Goal: Transaction & Acquisition: Purchase product/service

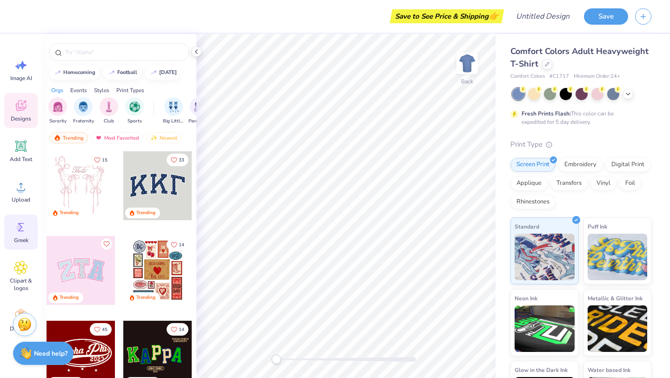
click at [26, 233] on icon at bounding box center [21, 227] width 14 height 14
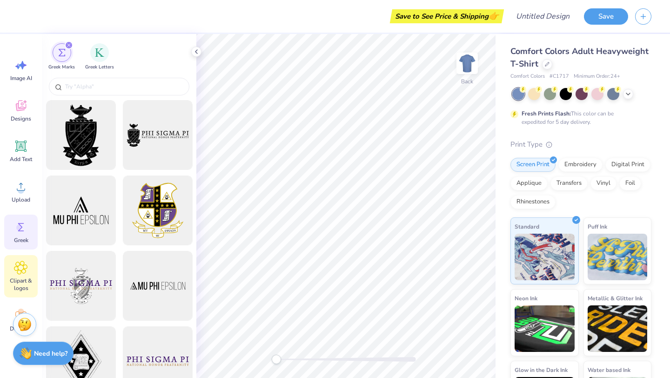
scroll to position [30, 0]
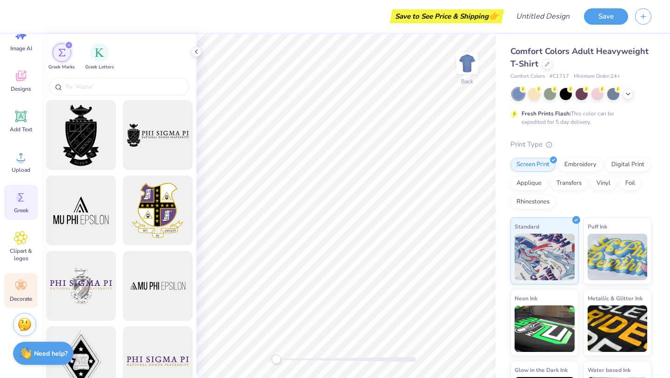
click at [9, 288] on div "Decorate" at bounding box center [21, 290] width 34 height 35
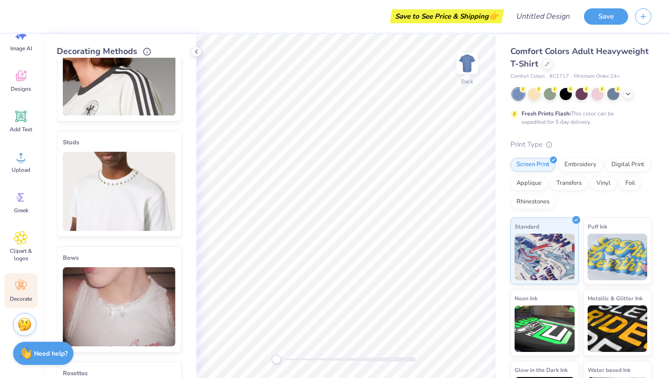
scroll to position [168, 0]
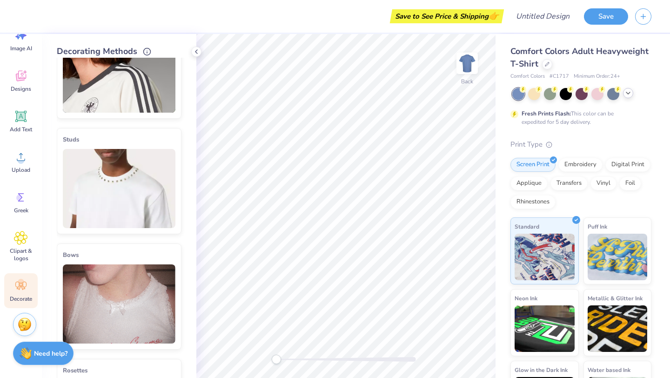
click at [627, 95] on icon at bounding box center [628, 92] width 7 height 7
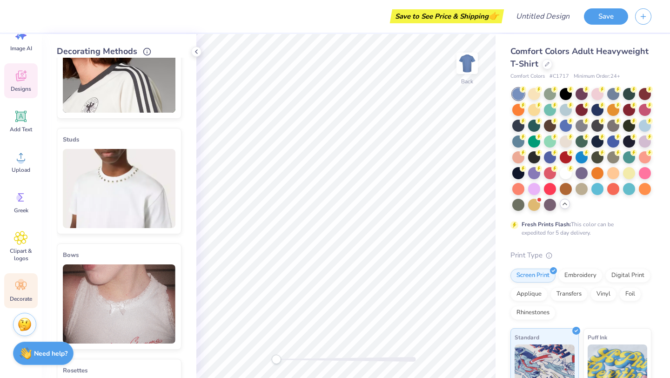
click at [24, 82] on icon at bounding box center [21, 76] width 14 height 14
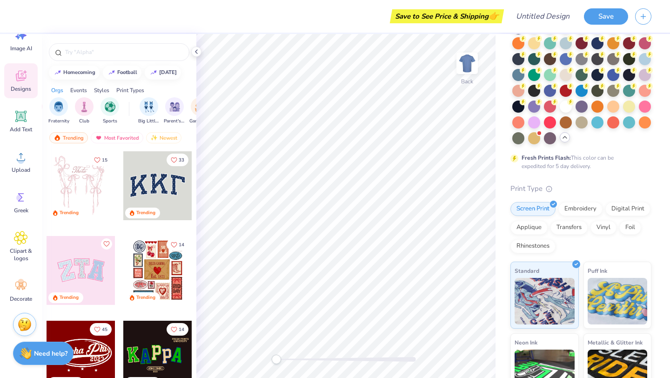
scroll to position [85, 0]
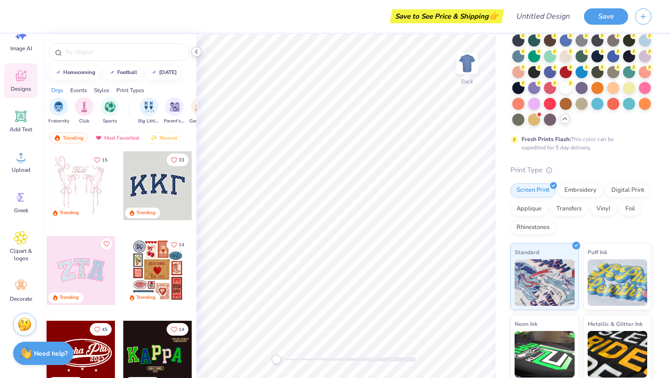
click at [201, 52] on div at bounding box center [196, 52] width 10 height 10
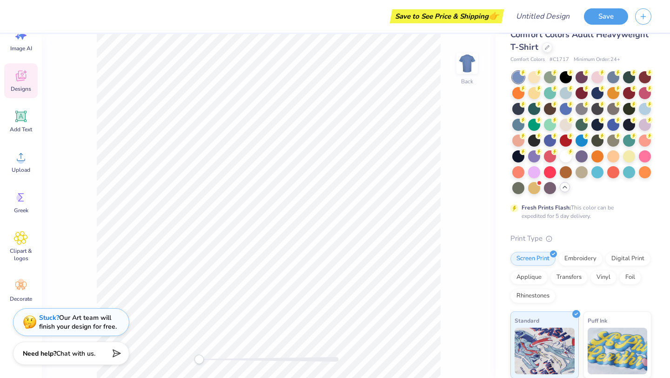
scroll to position [0, 0]
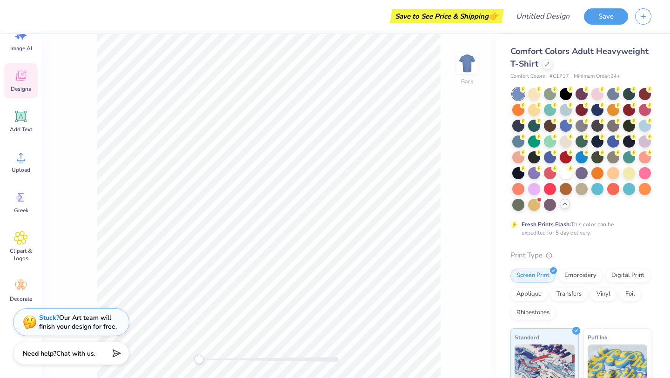
click at [528, 65] on span "Comfort Colors Adult Heavyweight T-Shirt" at bounding box center [580, 58] width 138 height 24
click at [549, 66] on div at bounding box center [547, 63] width 10 height 10
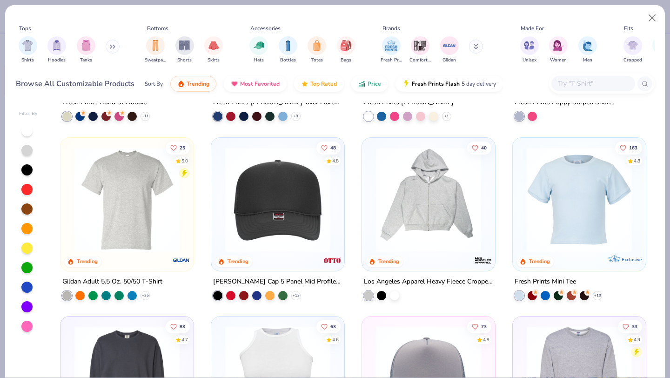
scroll to position [1829, 0]
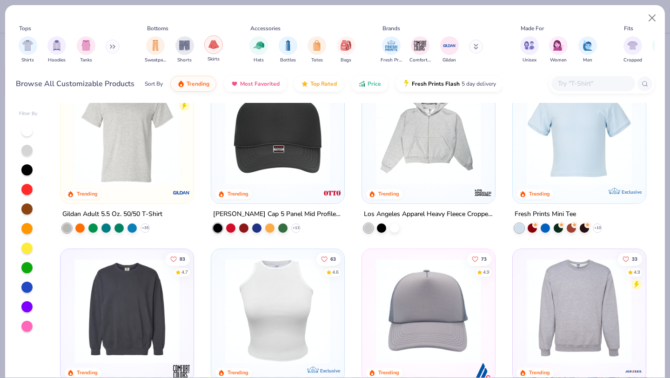
click at [211, 49] on img "filter for Skirts" at bounding box center [214, 44] width 11 height 11
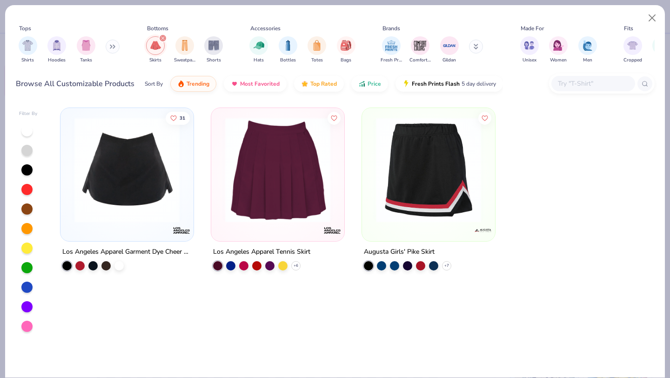
click at [239, 48] on div "Tops Shirts Hoodies Tanks Bottoms Skirts Sweatpants Shorts Accessories Hats Bot…" at bounding box center [335, 45] width 639 height 43
click at [163, 37] on icon "filter for Skirts" at bounding box center [163, 38] width 4 height 4
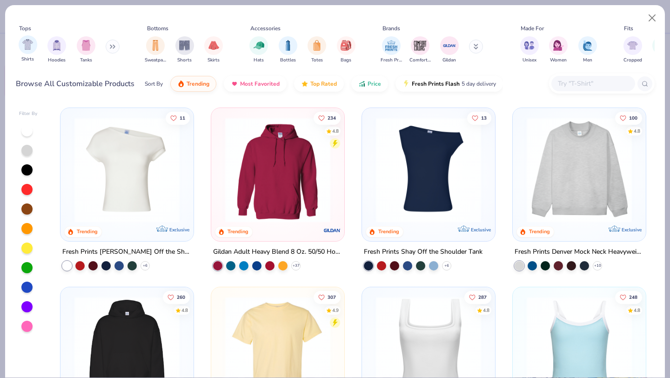
click at [23, 54] on div "Shirts" at bounding box center [28, 48] width 19 height 27
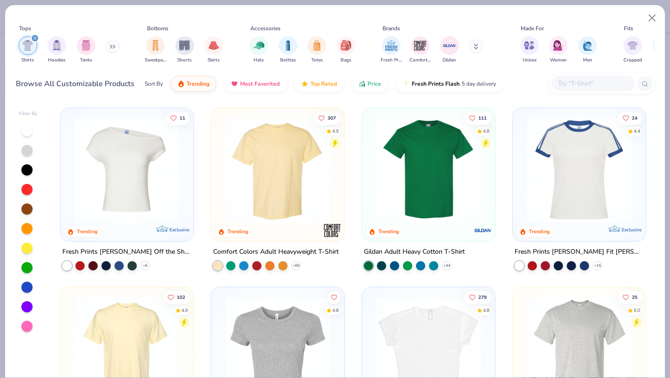
click at [114, 48] on icon at bounding box center [113, 46] width 6 height 5
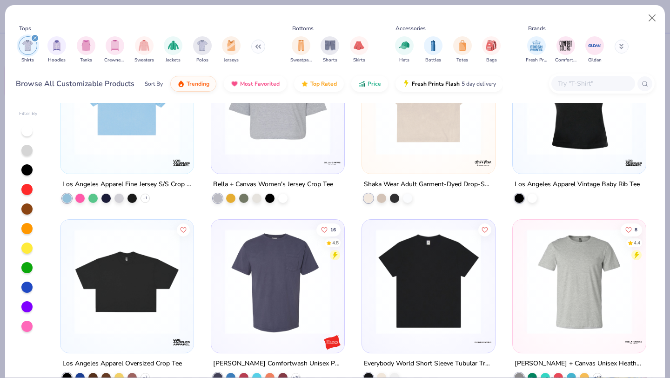
scroll to position [2039, 0]
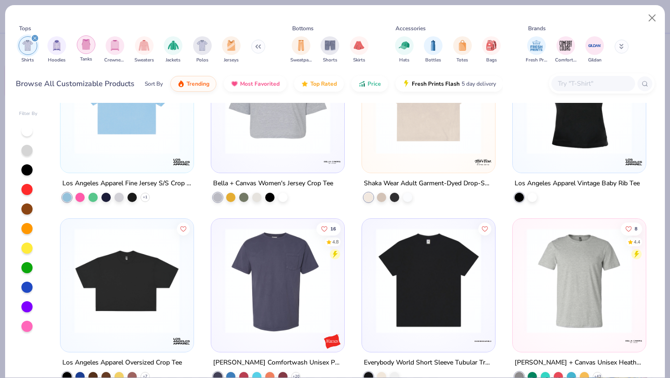
click at [88, 45] on img "filter for Tanks" at bounding box center [86, 44] width 10 height 11
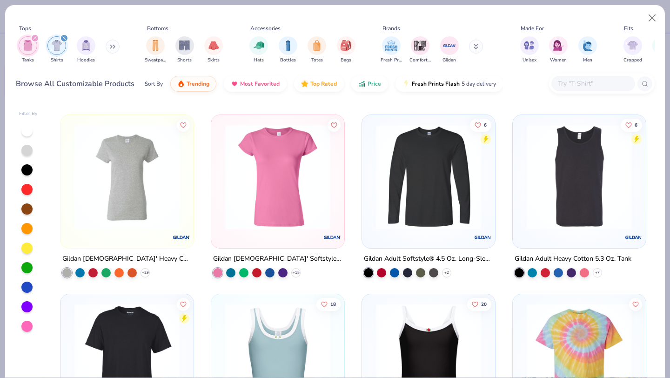
scroll to position [4707, 0]
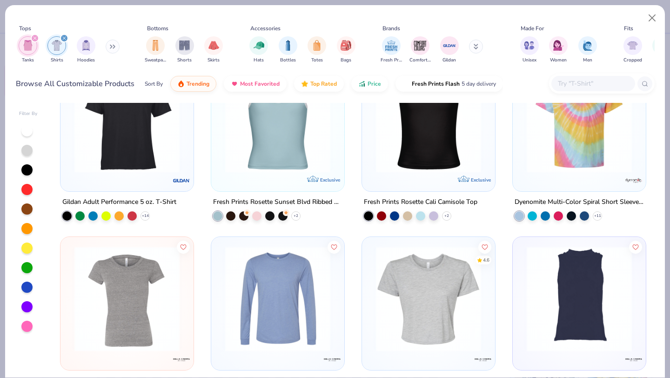
click at [64, 40] on icon "filter for Shirts" at bounding box center [64, 38] width 4 height 4
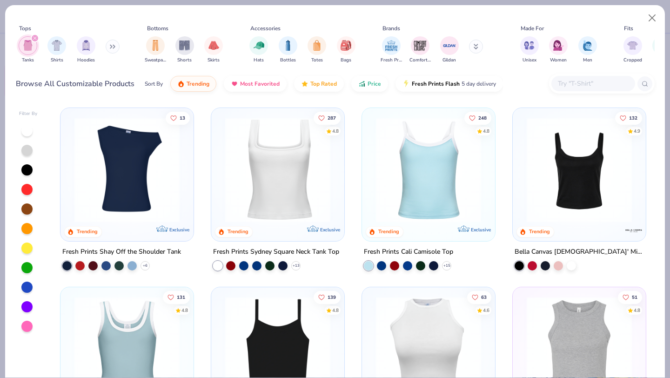
click at [294, 212] on img at bounding box center [278, 169] width 115 height 105
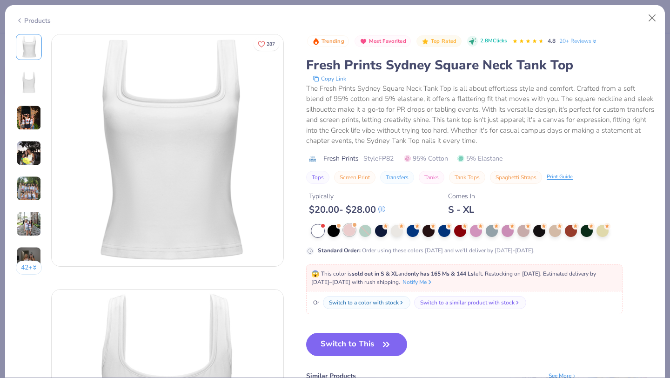
click at [350, 231] on div at bounding box center [350, 230] width 12 height 12
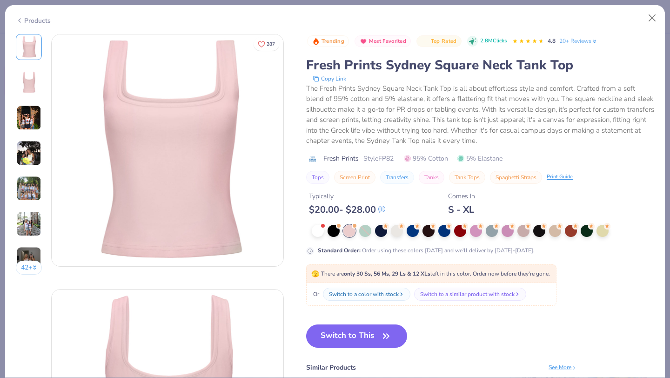
click at [194, 151] on img at bounding box center [168, 150] width 232 height 232
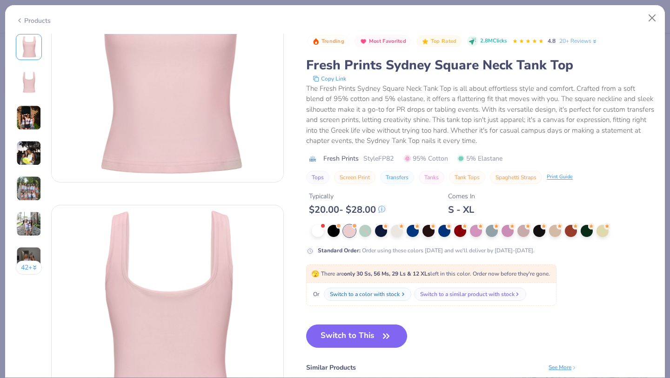
scroll to position [91, 0]
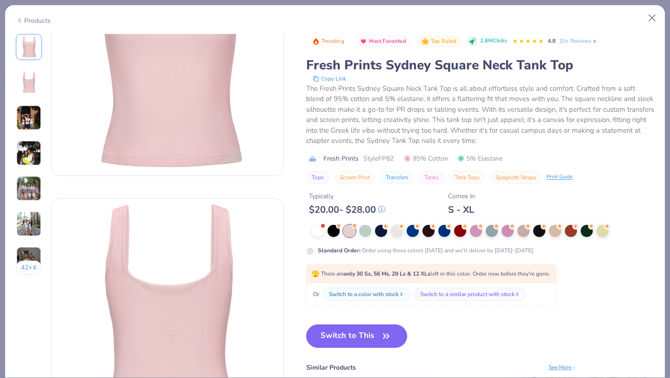
click at [358, 338] on button "Switch to This" at bounding box center [356, 335] width 101 height 23
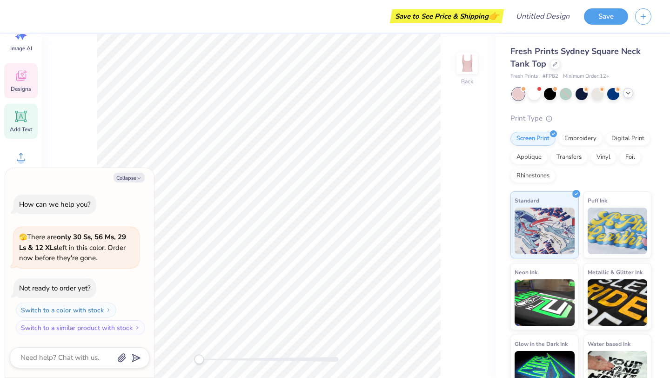
click at [17, 118] on icon at bounding box center [21, 116] width 9 height 9
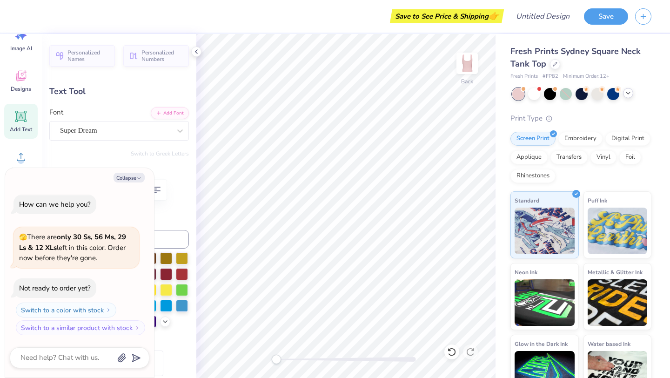
click at [139, 168] on div "Collapse How can we help you? 🫣 There are only 30 Ss, 56 Ms, 29 Ls & 12 XLs lef…" at bounding box center [80, 273] width 150 height 211
click at [139, 177] on icon "button" at bounding box center [139, 179] width 6 height 6
type textarea "x"
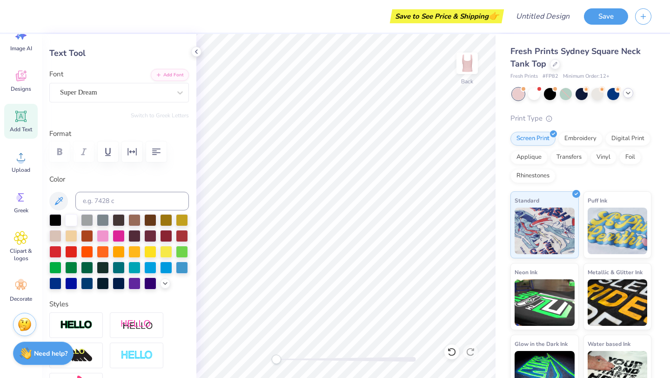
scroll to position [40, 0]
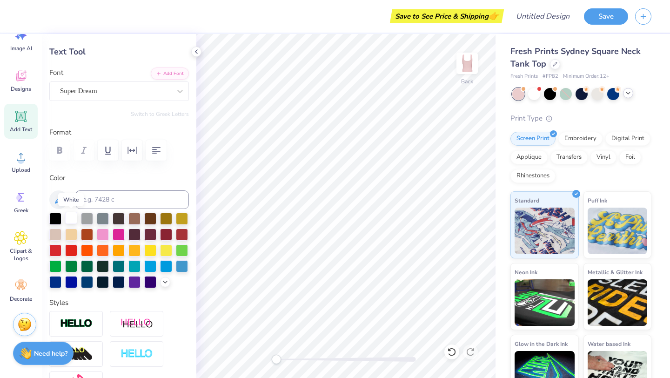
click at [73, 217] on div at bounding box center [71, 218] width 12 height 12
click at [155, 96] on div "Super Dream" at bounding box center [115, 91] width 113 height 14
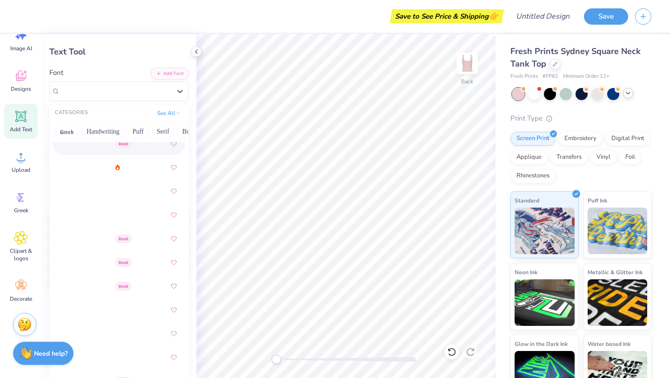
scroll to position [476, 0]
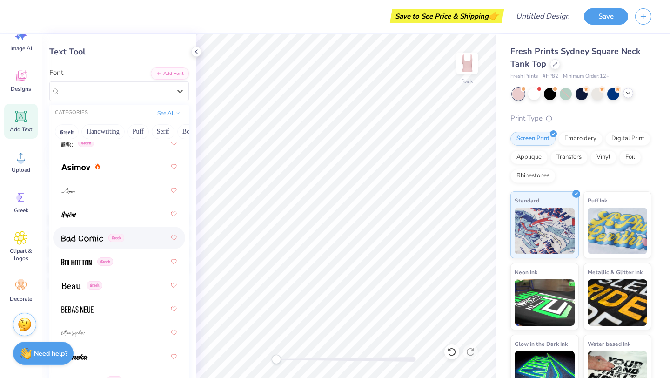
click at [92, 246] on div "Greek" at bounding box center [118, 238] width 115 height 17
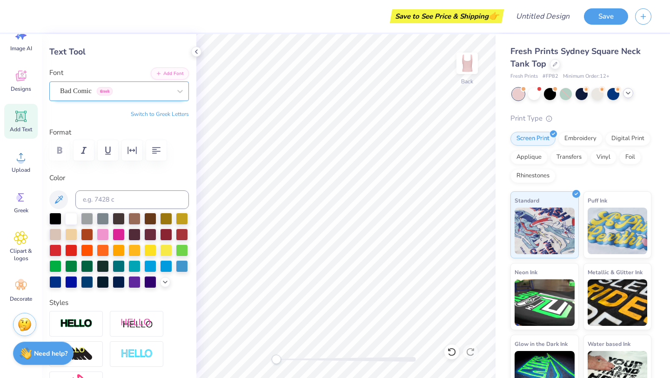
click at [142, 94] on div "Bad Comic Greek" at bounding box center [115, 91] width 113 height 14
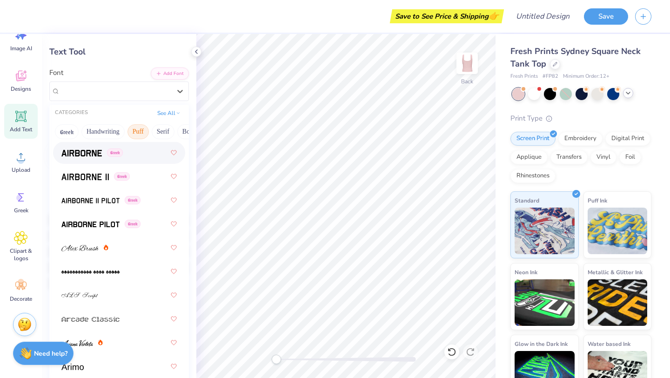
click at [135, 133] on button "Puff" at bounding box center [138, 131] width 21 height 15
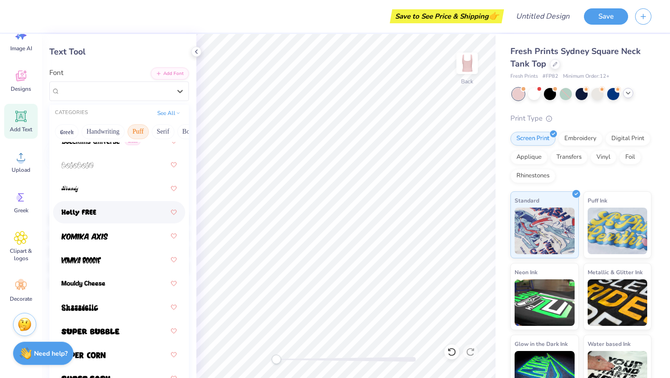
click at [122, 215] on div at bounding box center [118, 212] width 115 height 17
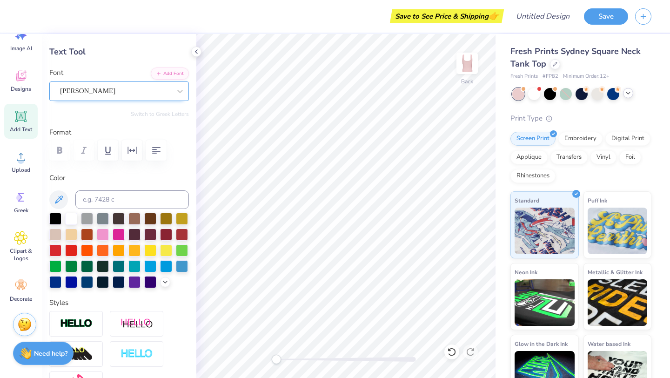
click at [128, 86] on div "[PERSON_NAME]" at bounding box center [115, 91] width 113 height 14
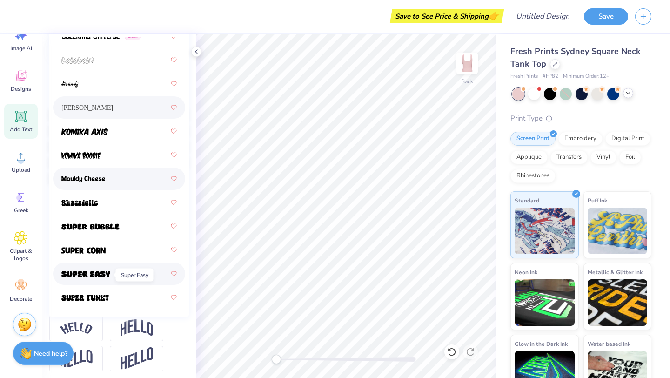
scroll to position [145, 0]
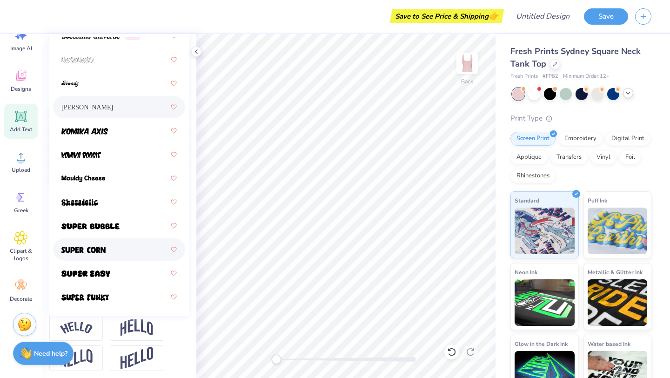
click at [112, 251] on div at bounding box center [118, 249] width 115 height 17
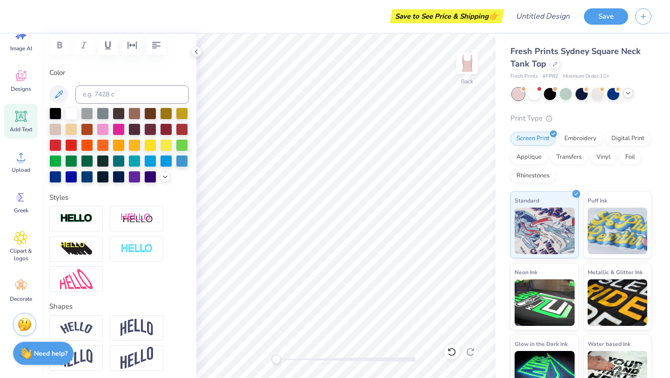
type textarea "T"
type textarea "Big"
type input "2.15"
type input "1.05"
type input "5.98"
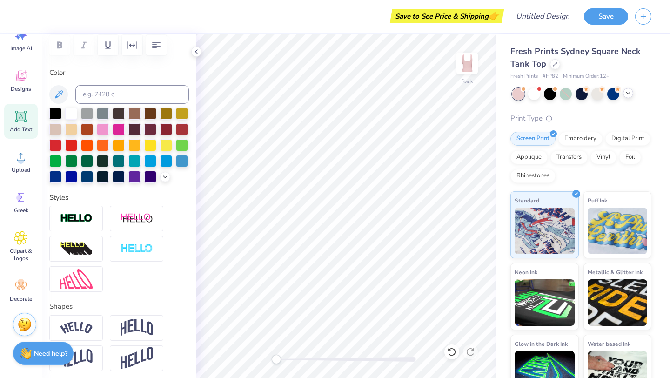
type input "3.84"
type input "1.87"
type input "5.15"
click at [20, 289] on icon at bounding box center [21, 286] width 14 height 14
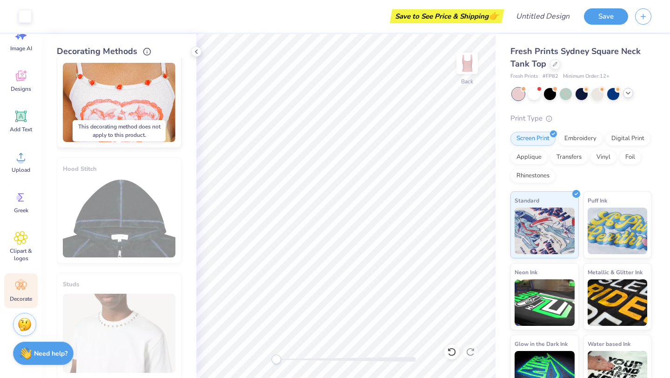
scroll to position [495, 0]
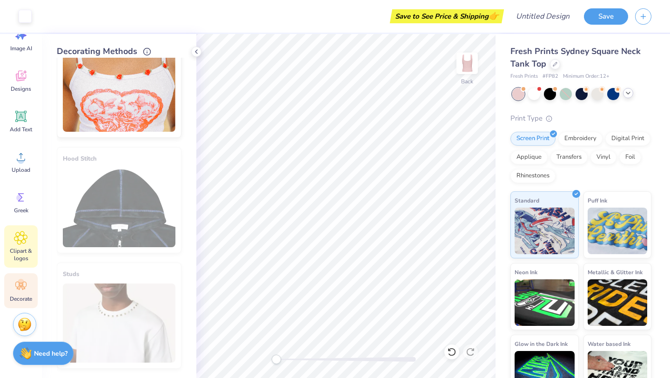
click at [9, 253] on span "Clipart & logos" at bounding box center [21, 254] width 31 height 15
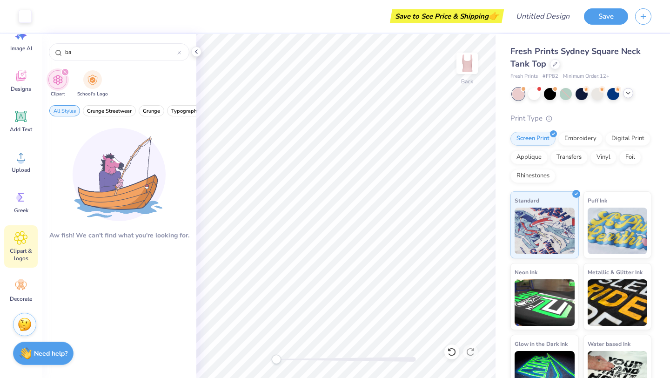
type input "b"
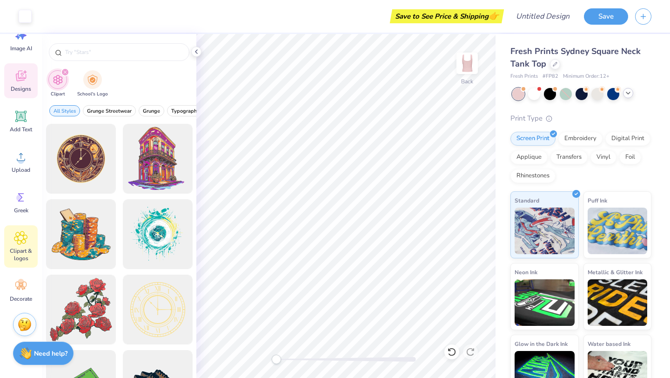
click at [26, 81] on icon at bounding box center [21, 76] width 14 height 14
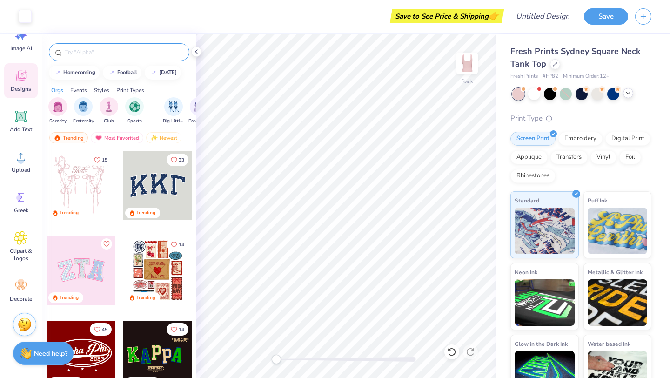
click at [100, 52] on input "text" at bounding box center [123, 51] width 119 height 9
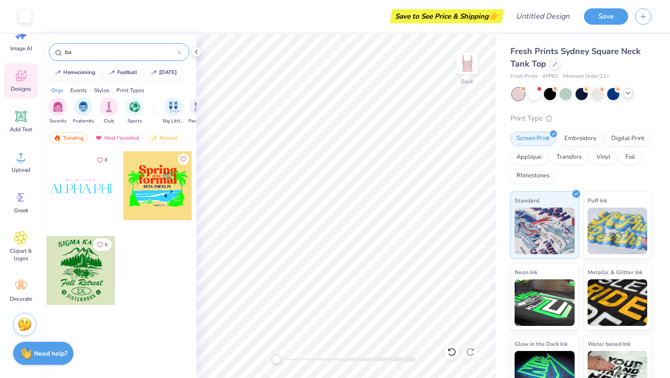
type input "b"
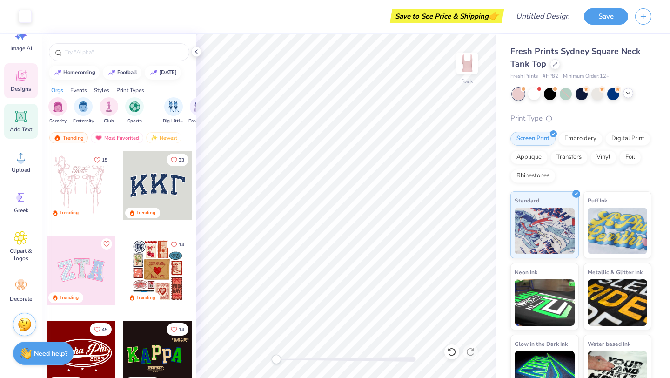
click at [14, 134] on div "Add Text" at bounding box center [21, 121] width 34 height 35
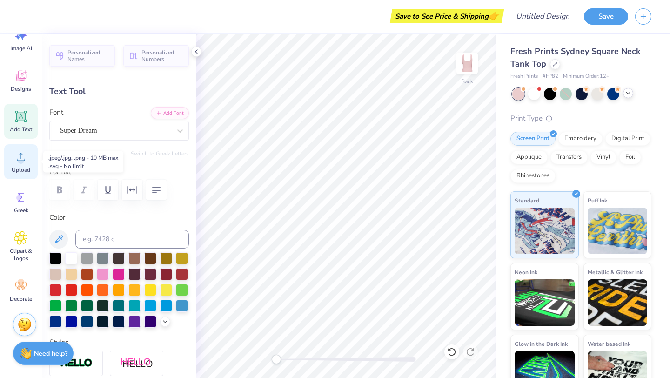
click at [11, 157] on div "Upload" at bounding box center [21, 161] width 34 height 35
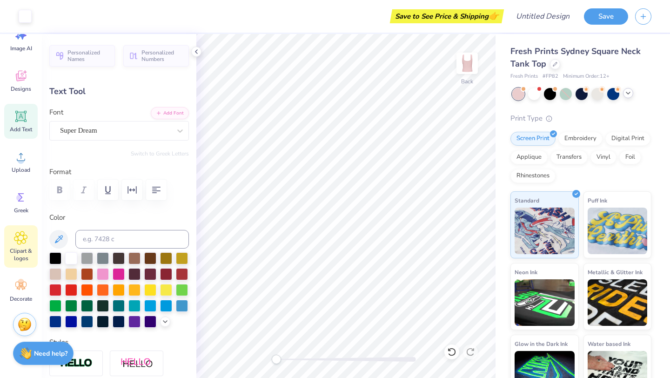
click at [17, 254] on span "Clipart & logos" at bounding box center [21, 254] width 31 height 15
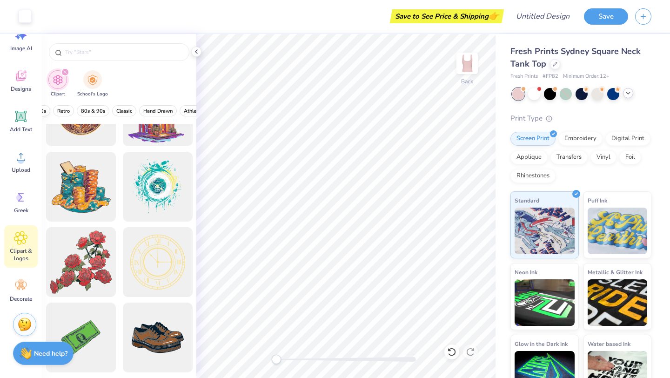
scroll to position [0, 260]
click at [20, 318] on img at bounding box center [25, 323] width 14 height 14
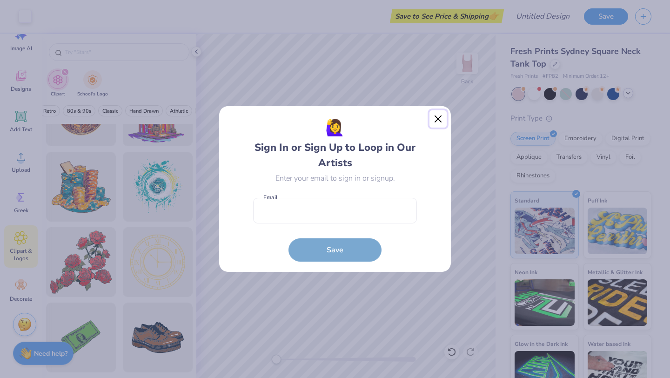
click at [439, 117] on button "Close" at bounding box center [439, 119] width 18 height 18
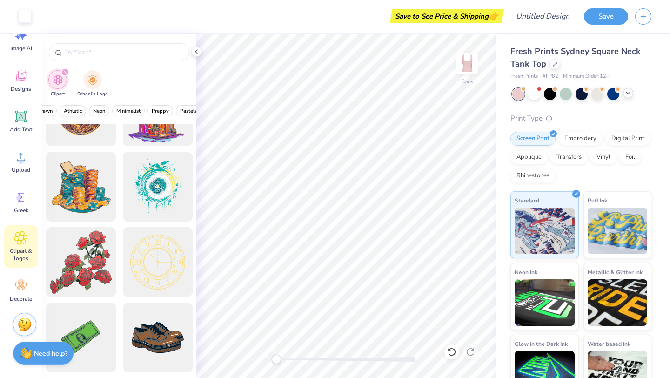
scroll to position [0, 385]
click at [152, 50] on input "text" at bounding box center [123, 51] width 119 height 9
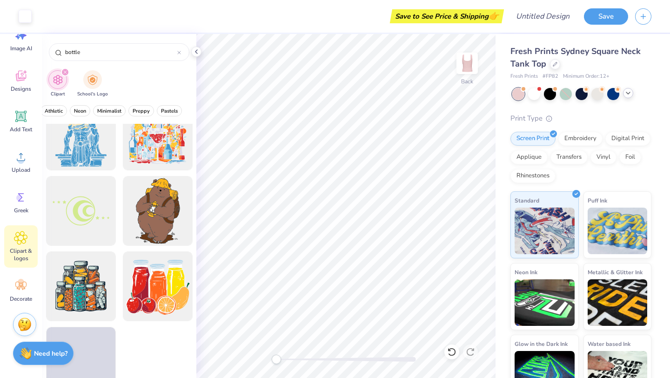
scroll to position [1405, 0]
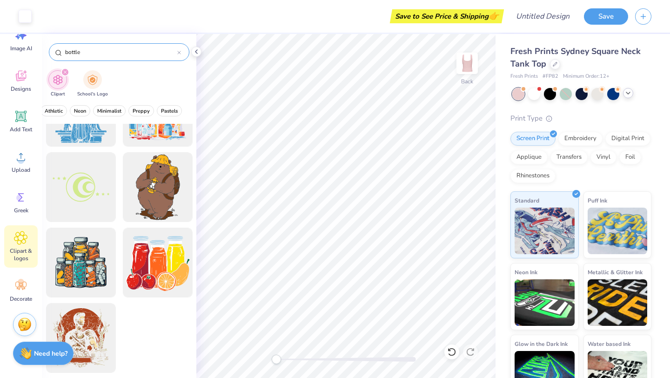
type input "bottle"
click at [181, 55] on div "bottle" at bounding box center [119, 52] width 141 height 18
click at [181, 53] on icon at bounding box center [179, 53] width 4 height 4
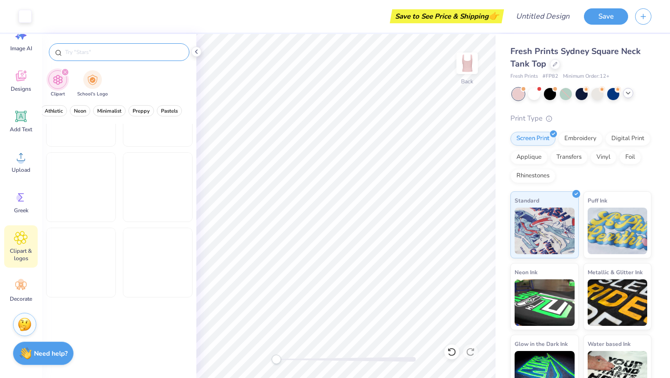
scroll to position [952, 0]
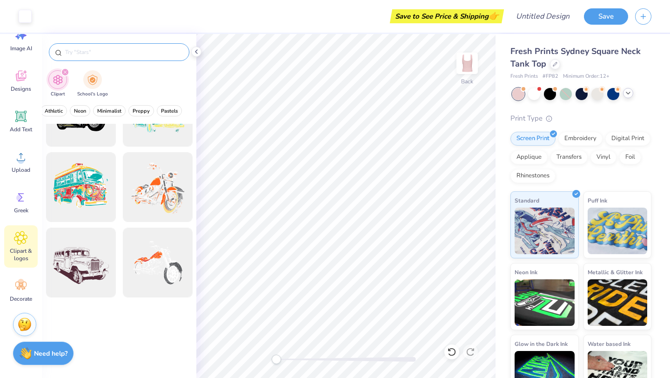
click at [158, 47] on input "text" at bounding box center [123, 51] width 119 height 9
type input "rattle"
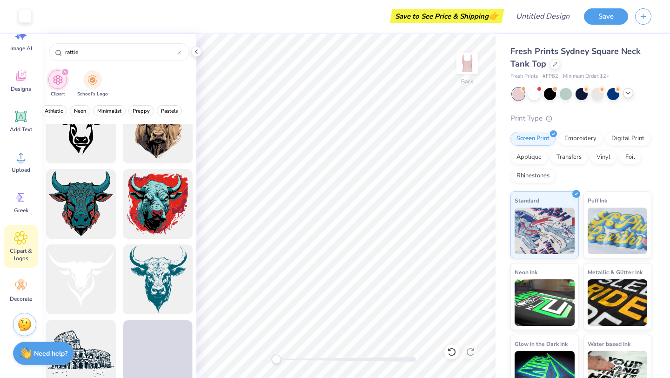
scroll to position [184, 0]
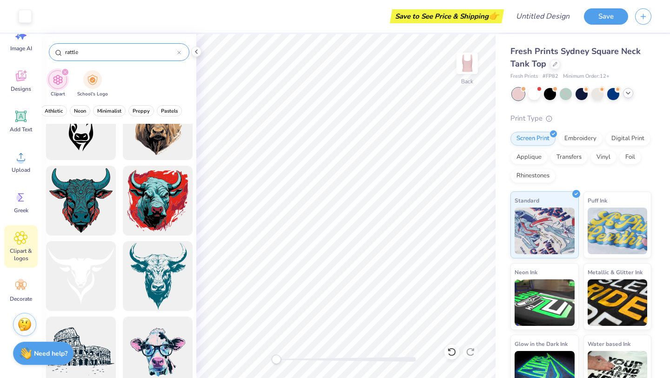
click at [177, 49] on input "rattle" at bounding box center [120, 51] width 113 height 9
click at [177, 53] on icon at bounding box center [179, 53] width 4 height 4
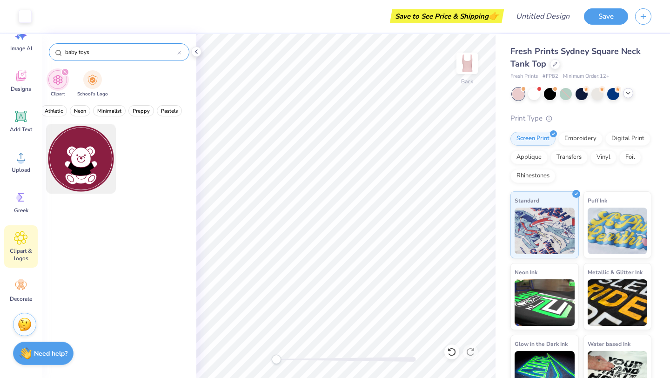
type input "baby toys"
click at [183, 54] on div "baby toys" at bounding box center [119, 52] width 141 height 18
click at [179, 50] on div at bounding box center [179, 52] width 4 height 8
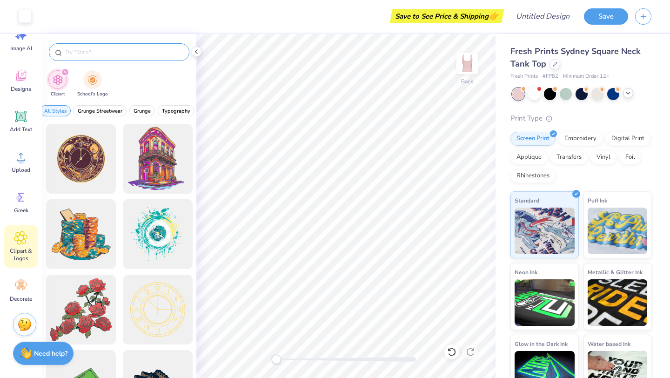
scroll to position [0, 0]
click at [141, 51] on input "text" at bounding box center [123, 51] width 119 height 9
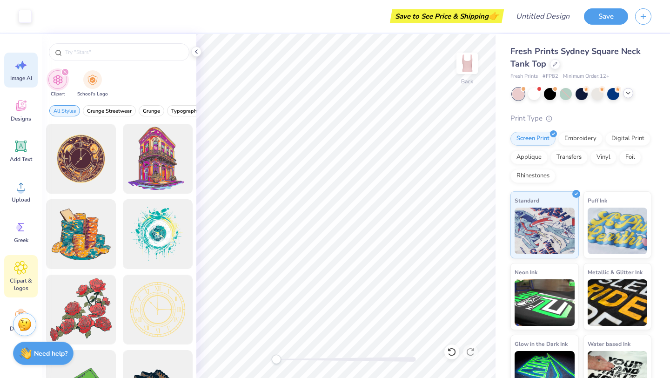
click at [24, 71] on icon at bounding box center [21, 65] width 14 height 14
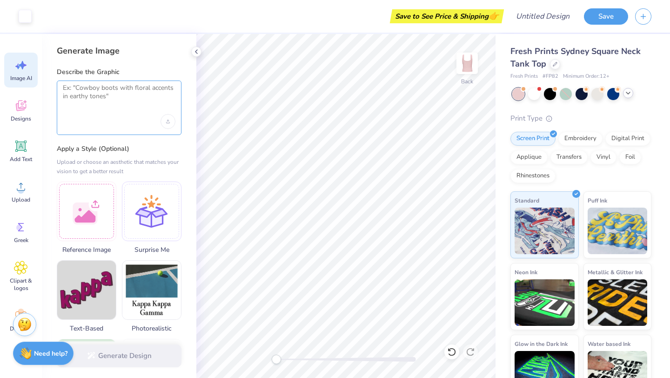
click at [114, 106] on textarea at bounding box center [119, 95] width 113 height 23
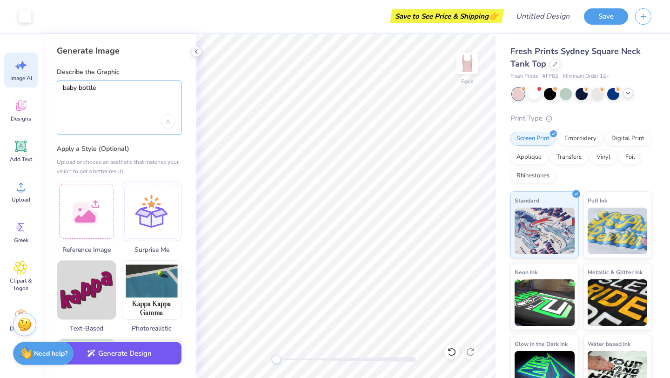
type textarea "baby bottle"
click at [125, 360] on button "Generate Design" at bounding box center [119, 353] width 125 height 23
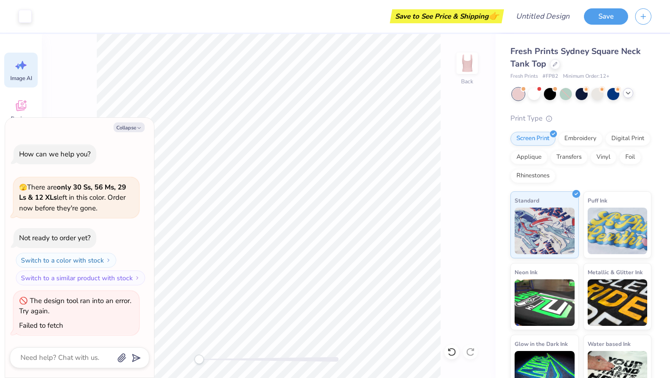
scroll to position [0, 21]
click at [136, 128] on icon "button" at bounding box center [139, 128] width 6 height 6
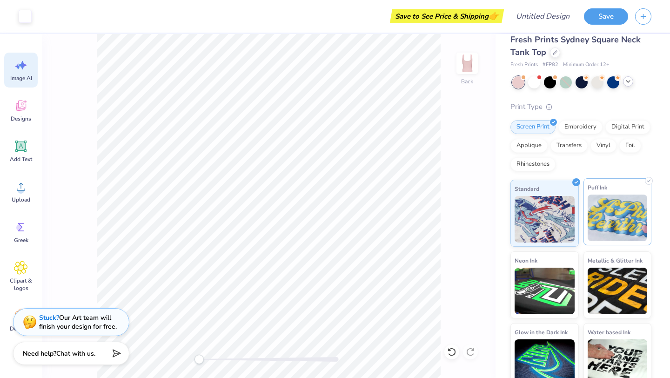
scroll to position [11, 0]
click at [608, 226] on img at bounding box center [618, 218] width 60 height 47
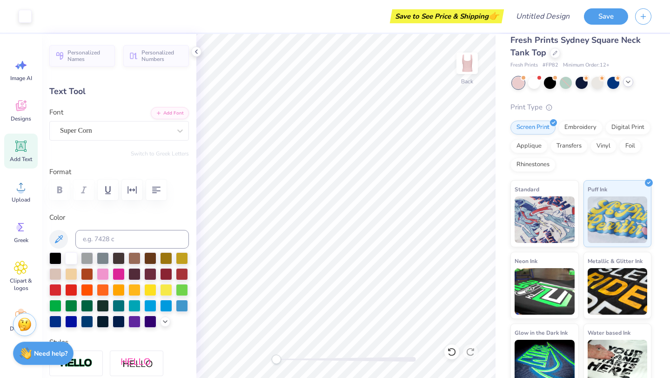
scroll to position [0, 0]
click at [119, 276] on div at bounding box center [119, 273] width 12 height 12
click at [68, 255] on div at bounding box center [71, 257] width 12 height 12
click at [131, 317] on div at bounding box center [134, 321] width 12 height 12
click at [74, 321] on div at bounding box center [71, 321] width 12 height 12
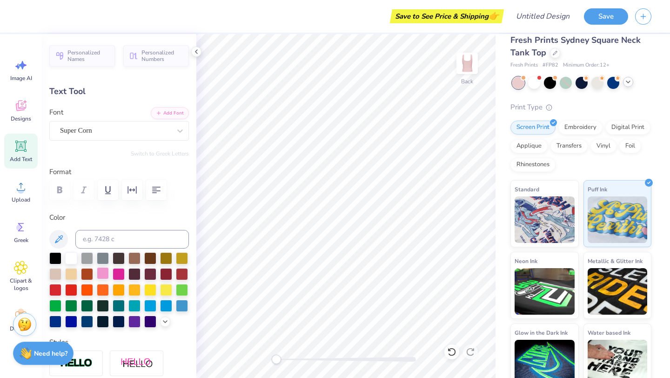
click at [107, 272] on div at bounding box center [103, 273] width 12 height 12
click at [69, 259] on div at bounding box center [71, 257] width 12 height 12
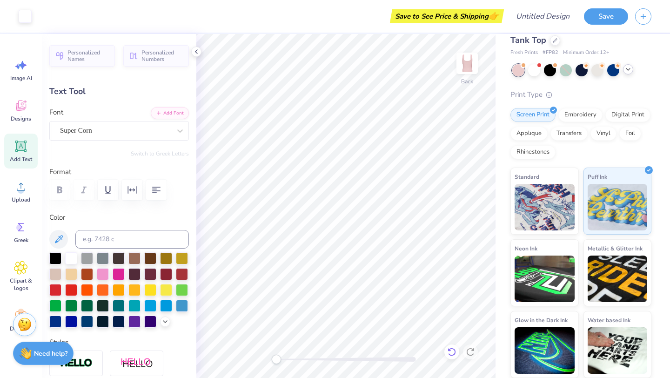
click at [452, 351] on icon at bounding box center [451, 351] width 9 height 9
click at [468, 351] on icon at bounding box center [470, 351] width 9 height 9
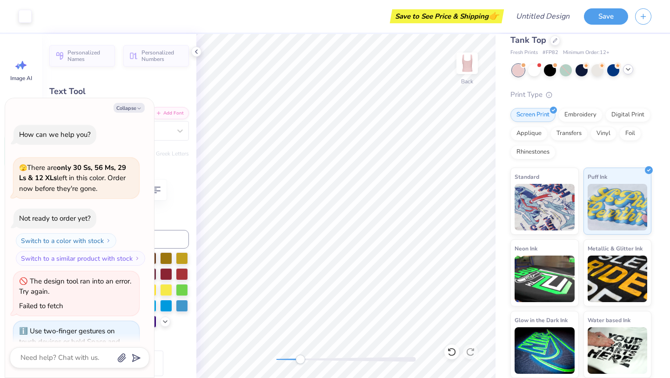
scroll to position [37, 0]
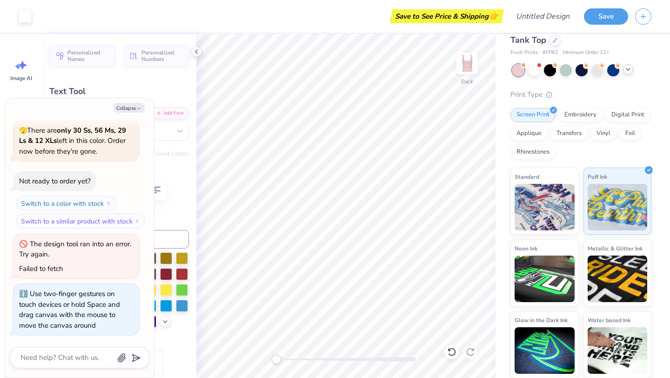
click at [288, 370] on div "Back" at bounding box center [345, 206] width 299 height 344
click at [133, 106] on button "Collapse" at bounding box center [129, 108] width 31 height 10
type textarea "x"
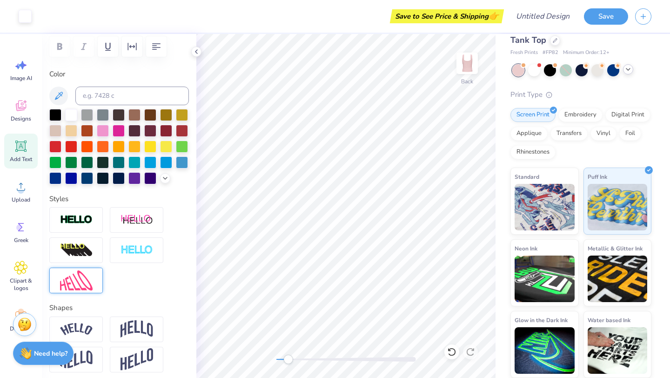
scroll to position [149, 0]
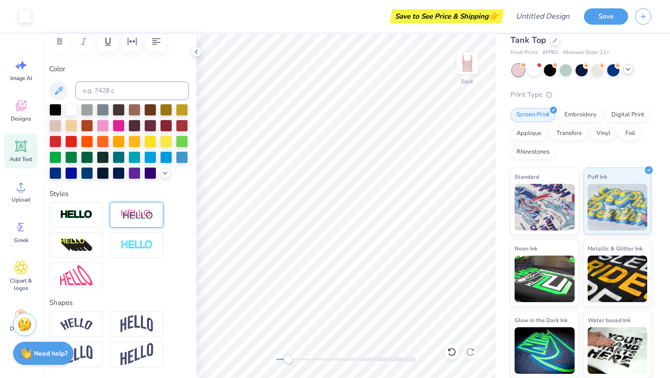
click at [134, 210] on img at bounding box center [137, 215] width 33 height 12
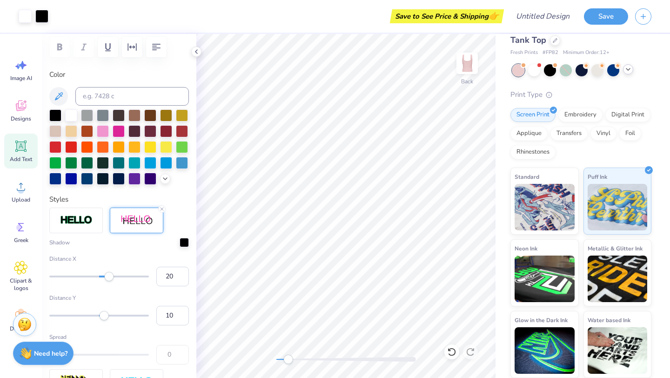
scroll to position [140, 0]
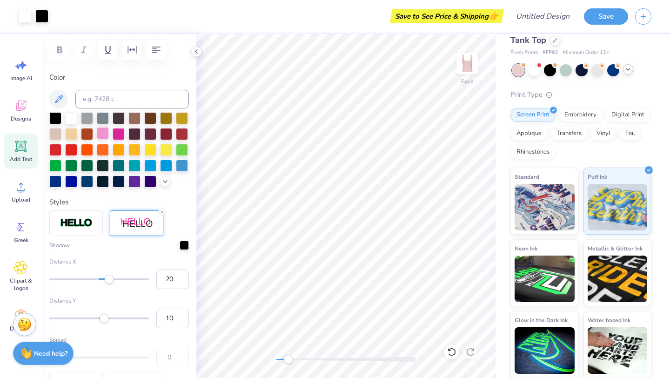
click at [103, 131] on div at bounding box center [103, 133] width 12 height 12
click at [120, 133] on div at bounding box center [119, 133] width 12 height 12
click at [76, 119] on div at bounding box center [71, 117] width 12 height 12
click at [104, 135] on div at bounding box center [103, 133] width 12 height 12
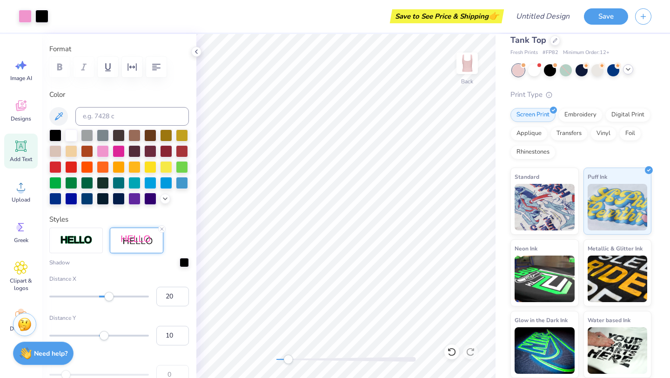
scroll to position [95, 0]
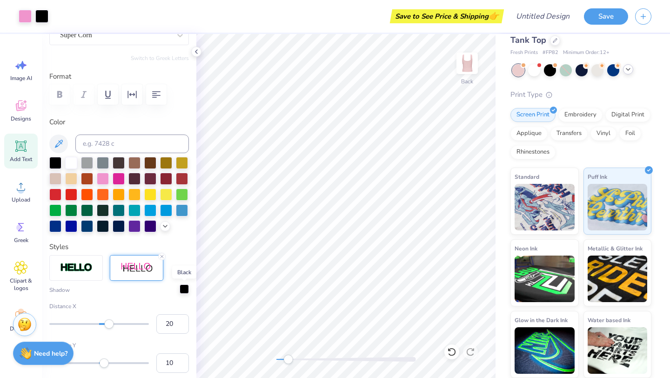
click at [184, 286] on div at bounding box center [184, 288] width 9 height 9
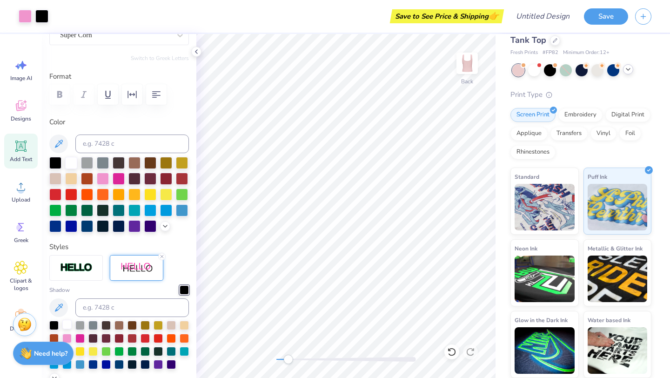
click at [68, 324] on div at bounding box center [66, 324] width 9 height 9
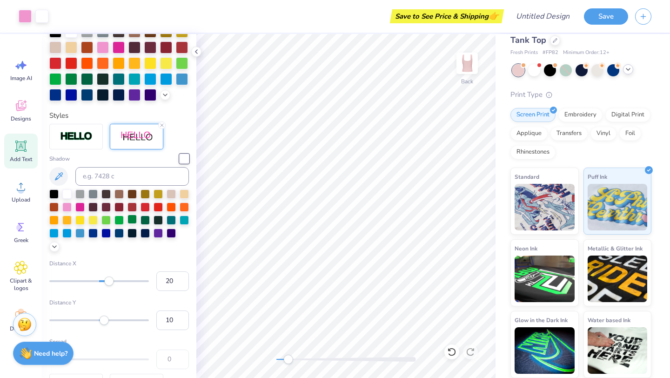
scroll to position [230, 0]
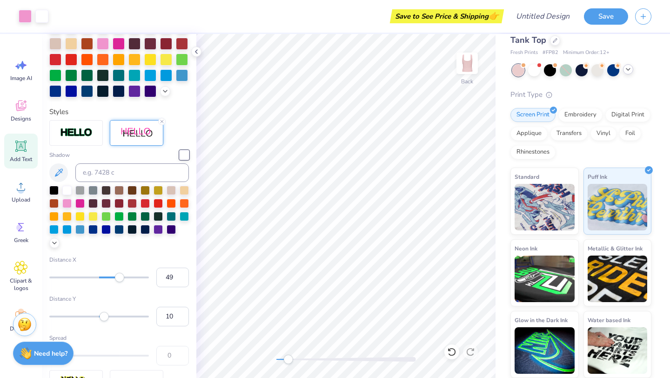
type input "50"
drag, startPoint x: 111, startPoint y: 281, endPoint x: 124, endPoint y: 283, distance: 13.6
click at [124, 283] on div "Distance X 50" at bounding box center [119, 272] width 140 height 32
type input "72"
drag, startPoint x: 124, startPoint y: 280, endPoint x: 135, endPoint y: 280, distance: 11.2
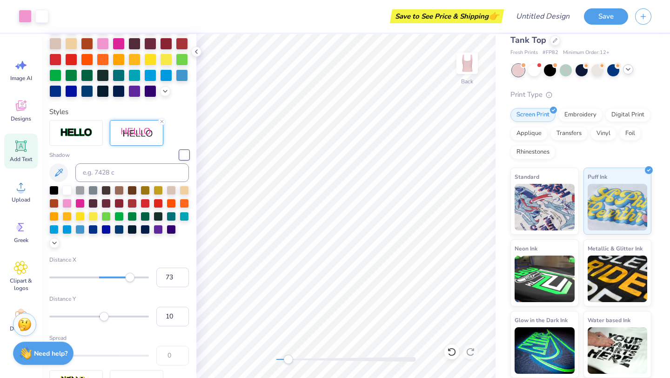
click at [135, 280] on div "Accessibility label" at bounding box center [129, 277] width 9 height 9
type input "1"
drag, startPoint x: 133, startPoint y: 280, endPoint x: 100, endPoint y: 279, distance: 33.1
click at [100, 279] on div "Accessibility label" at bounding box center [99, 277] width 9 height 9
type input "-7"
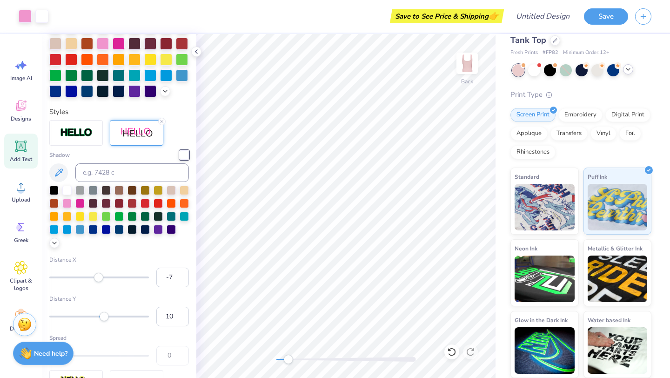
click at [96, 280] on div "Accessibility label" at bounding box center [98, 277] width 9 height 9
type input "-17"
drag, startPoint x: 96, startPoint y: 279, endPoint x: 91, endPoint y: 279, distance: 5.1
click at [91, 279] on div "Accessibility label" at bounding box center [90, 277] width 9 height 9
type input "9"
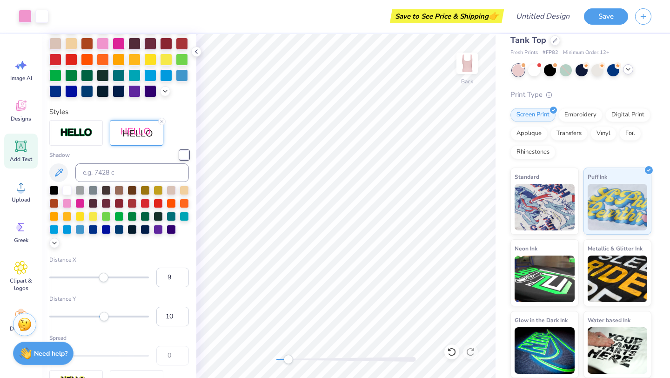
drag, startPoint x: 90, startPoint y: 279, endPoint x: 104, endPoint y: 283, distance: 14.3
click at [104, 283] on div "Distance X 9" at bounding box center [119, 272] width 140 height 32
drag, startPoint x: 104, startPoint y: 283, endPoint x: 110, endPoint y: 283, distance: 6.1
click at [110, 283] on div "Distance X 10" at bounding box center [119, 272] width 140 height 32
type input "21"
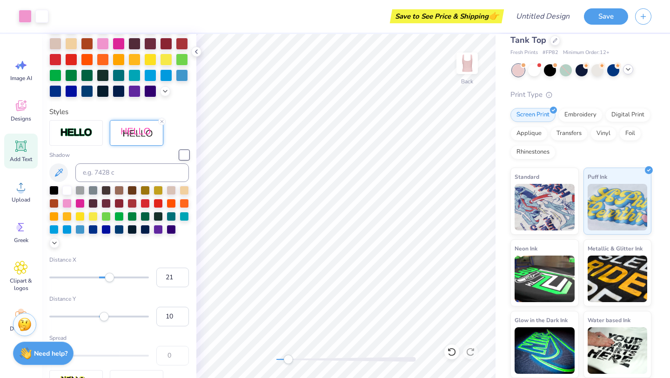
drag, startPoint x: 105, startPoint y: 278, endPoint x: 110, endPoint y: 278, distance: 5.1
click at [110, 278] on div "Accessibility label" at bounding box center [109, 277] width 9 height 9
type input "35"
drag, startPoint x: 110, startPoint y: 278, endPoint x: 117, endPoint y: 278, distance: 7.0
click at [117, 278] on div "Accessibility label" at bounding box center [112, 277] width 9 height 9
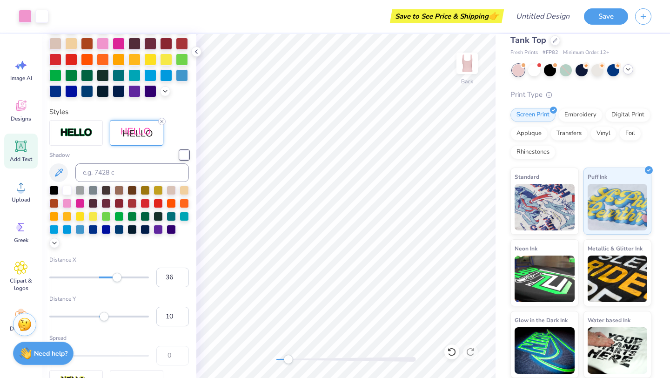
click at [162, 122] on icon at bounding box center [162, 122] width 6 height 6
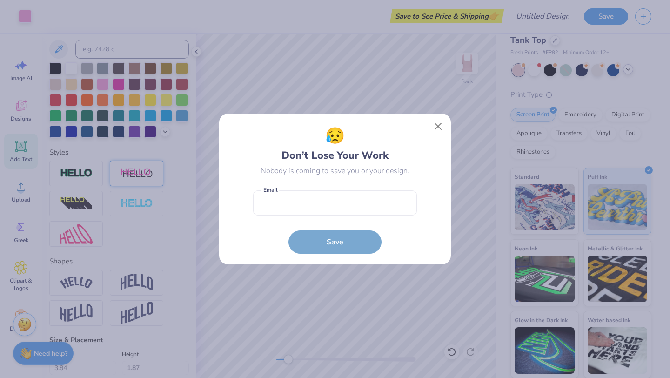
scroll to position [156, 0]
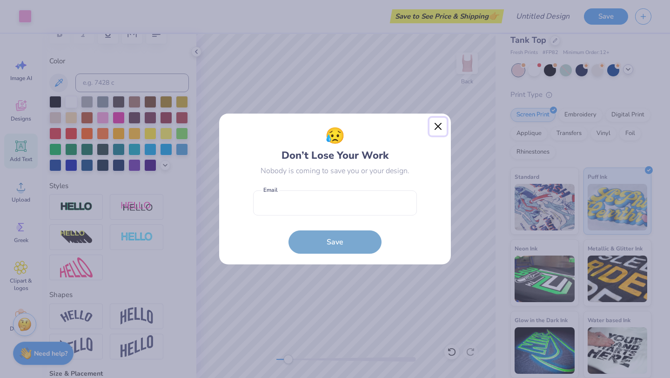
click at [443, 119] on button "Close" at bounding box center [439, 127] width 18 height 18
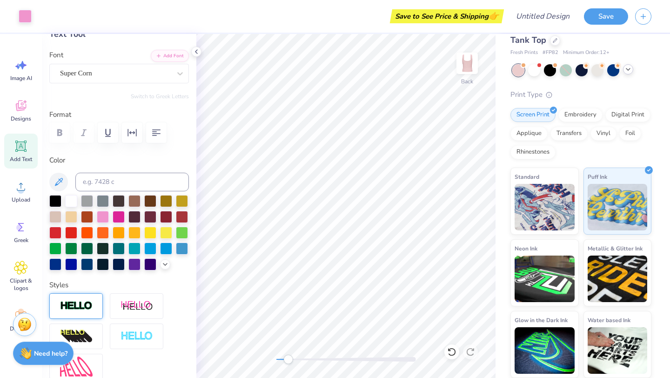
scroll to position [0, 0]
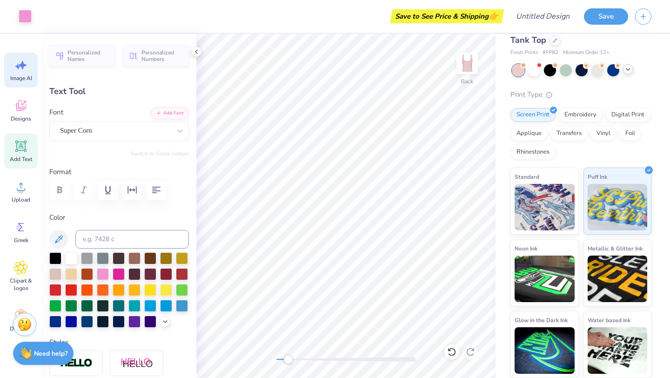
click at [23, 78] on span "Image AI" at bounding box center [21, 77] width 22 height 7
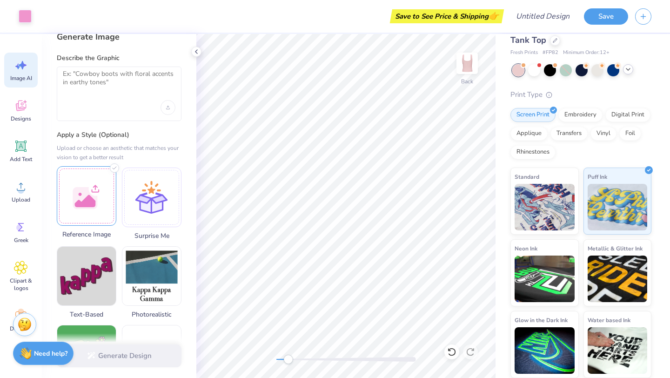
scroll to position [17, 0]
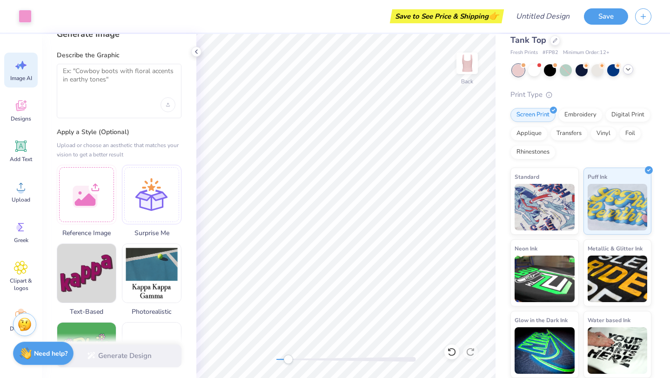
click at [139, 102] on div at bounding box center [119, 104] width 113 height 15
click at [142, 77] on textarea at bounding box center [119, 78] width 113 height 23
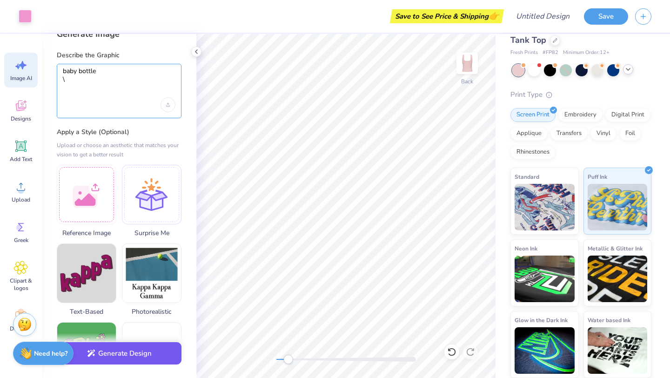
type textarea "baby bottle \"
click at [117, 365] on button "Generate Design" at bounding box center [119, 353] width 125 height 23
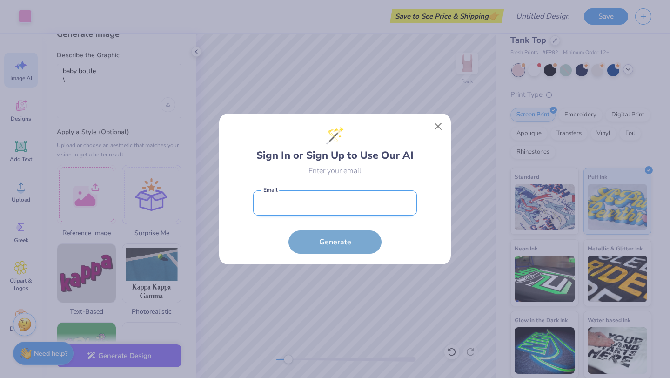
click at [317, 213] on input "email" at bounding box center [335, 203] width 164 height 26
type input "[EMAIL_ADDRESS][DOMAIN_NAME]"
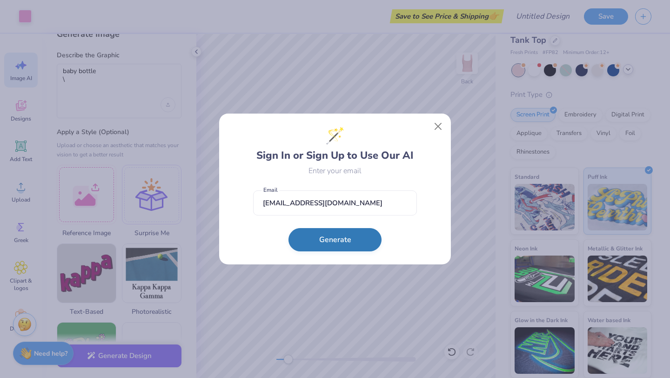
click at [338, 243] on button "Generate" at bounding box center [335, 239] width 93 height 23
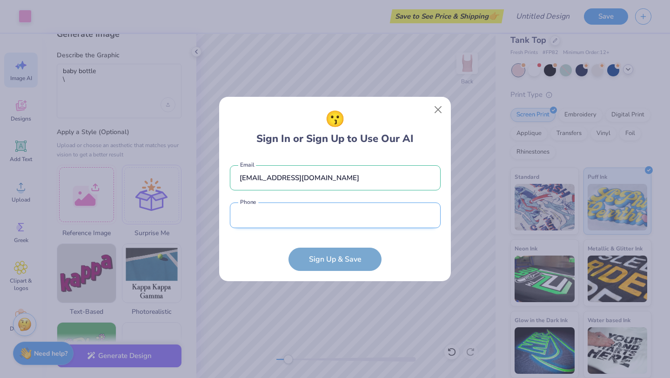
click at [321, 206] on input "tel" at bounding box center [335, 216] width 211 height 26
type input "[PHONE_NUMBER]"
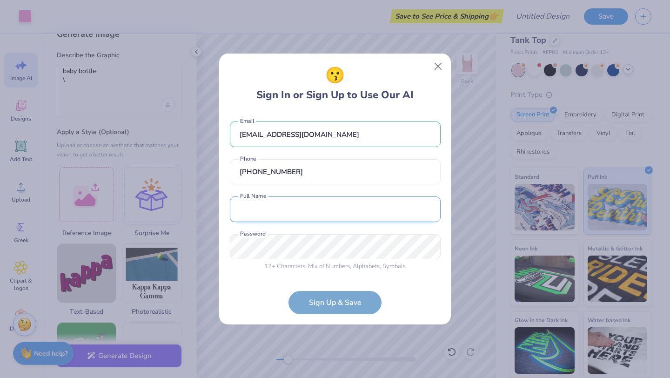
click at [316, 214] on input "text" at bounding box center [335, 209] width 211 height 26
type input "[PERSON_NAME]"
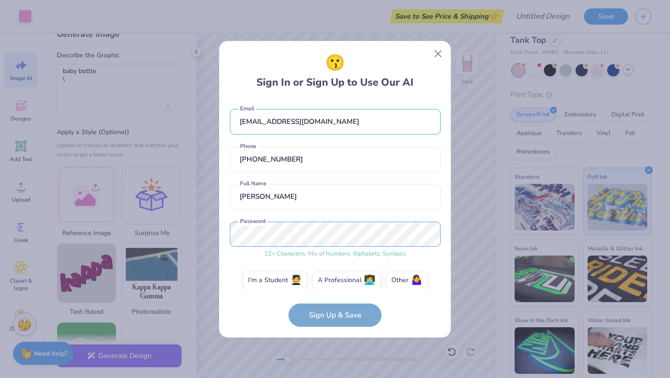
scroll to position [10, 0]
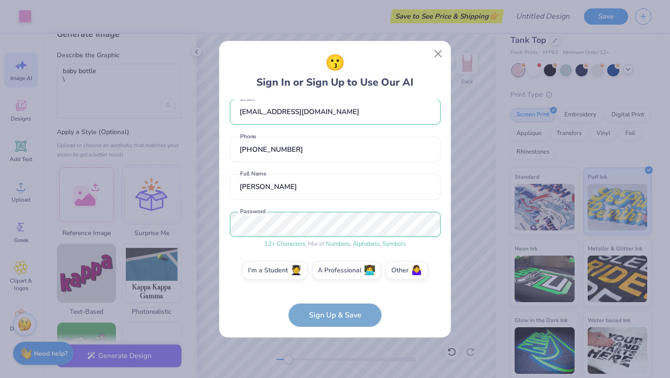
click at [344, 312] on form "[EMAIL_ADDRESS][DOMAIN_NAME] Email [PHONE_NUMBER] Phone [PERSON_NAME] Full Name…" at bounding box center [335, 213] width 211 height 227
click at [276, 269] on label "I'm a Student 🧑‍🎓" at bounding box center [275, 269] width 65 height 19
click at [332, 279] on input "I'm a Student 🧑‍🎓" at bounding box center [335, 282] width 6 height 6
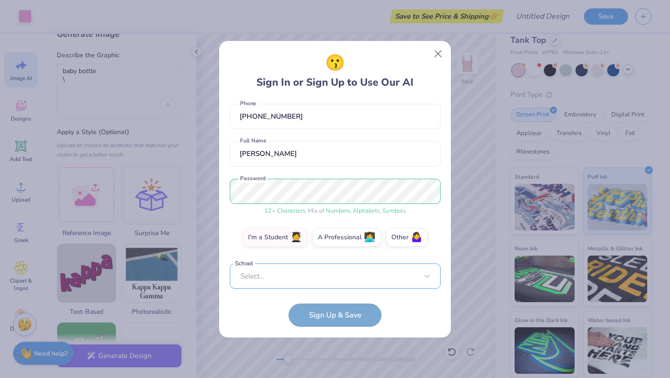
click at [311, 277] on div "Select..." at bounding box center [335, 276] width 211 height 26
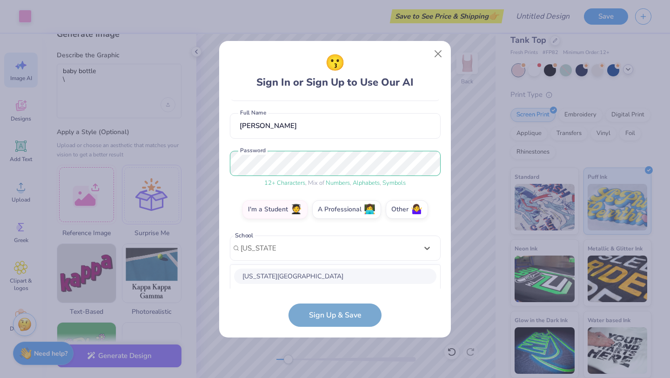
scroll to position [187, 0]
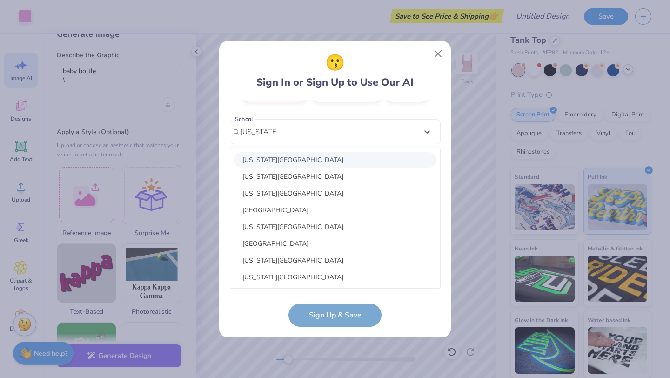
click at [324, 159] on div "[US_STATE][GEOGRAPHIC_DATA]" at bounding box center [335, 159] width 203 height 15
type input "[US_STATE] tech"
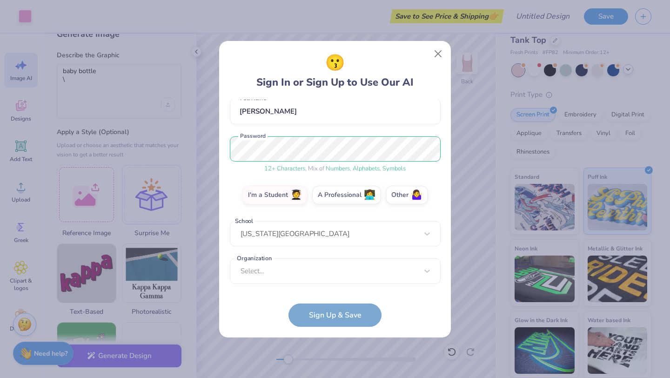
scroll to position [85, 0]
click at [306, 276] on div "option focused, 8 of 15. 15 results available. Use Up and Down to choose option…" at bounding box center [335, 344] width 211 height 170
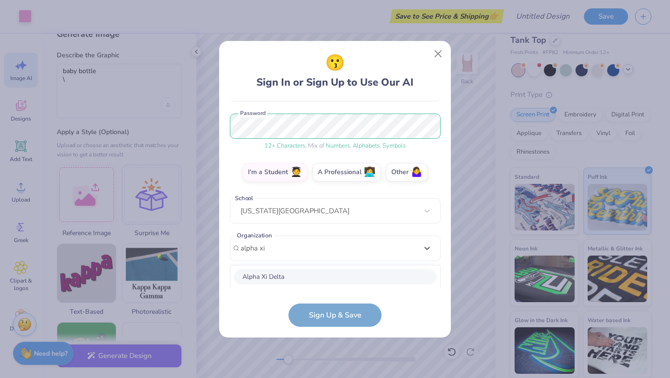
scroll to position [224, 0]
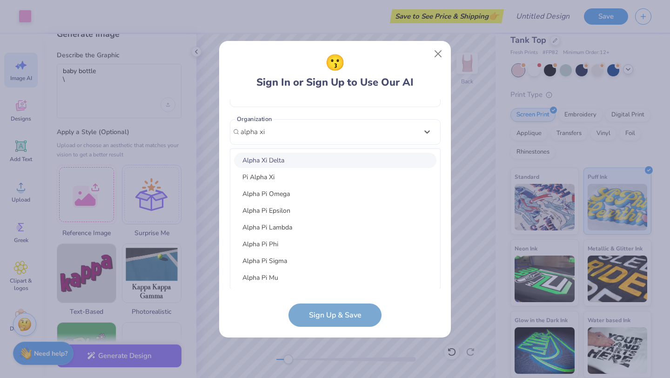
click at [323, 158] on div "Alpha Xi Delta" at bounding box center [335, 160] width 203 height 15
type input "alpha xi"
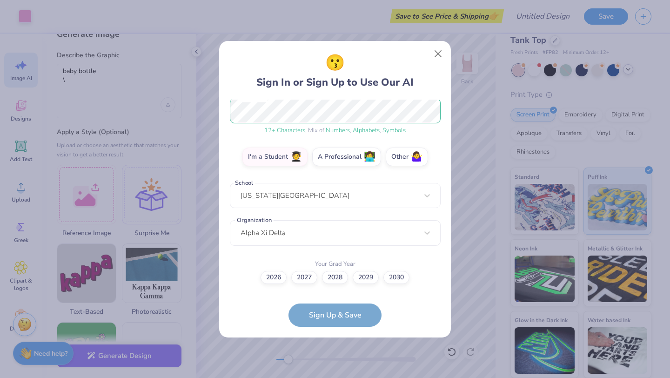
scroll to position [123, 0]
click at [341, 279] on label "2028" at bounding box center [335, 276] width 26 height 13
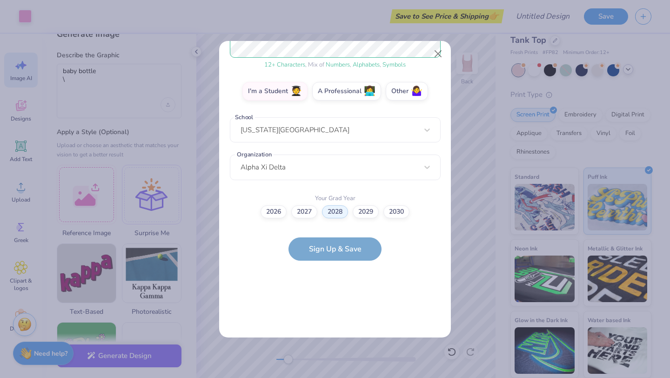
scroll to position [0, 0]
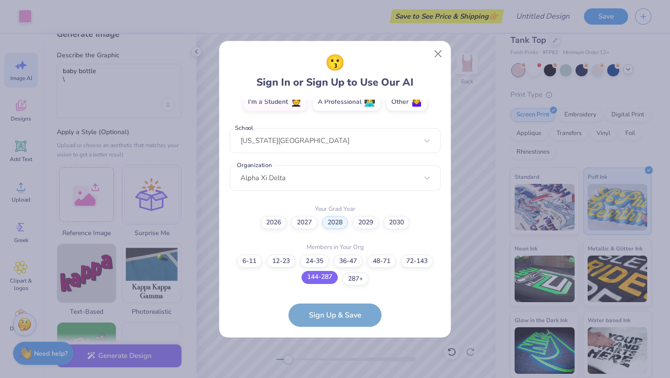
click at [332, 280] on label "144-287" at bounding box center [320, 277] width 36 height 13
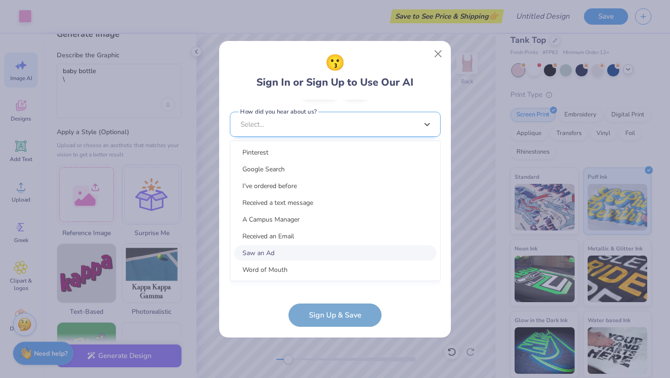
click at [343, 267] on div "option Saw an Ad focused, 7 of 15. 15 results available. Use Up and Down to cho…" at bounding box center [335, 197] width 211 height 170
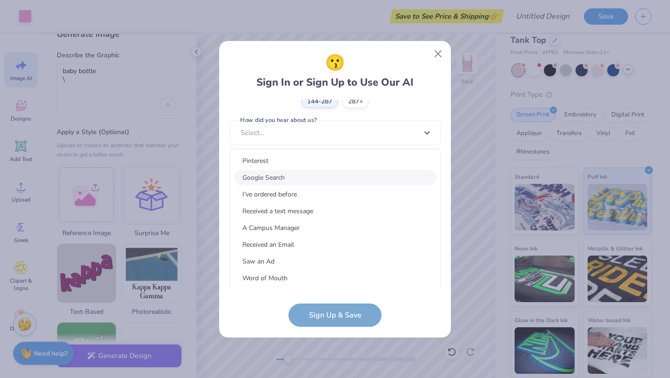
click at [351, 172] on div "Google Search" at bounding box center [335, 177] width 203 height 15
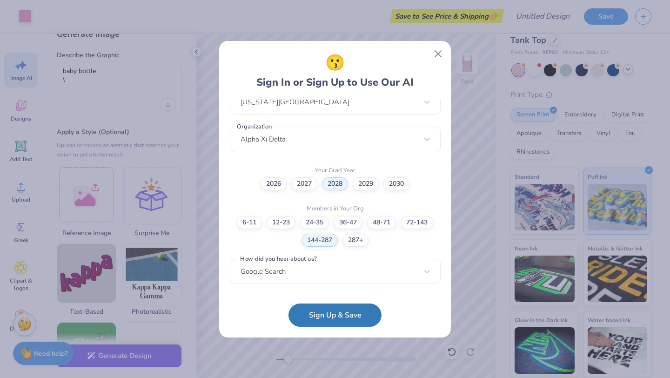
scroll to position [216, 0]
click at [328, 309] on button "Sign Up & Save" at bounding box center [335, 312] width 93 height 23
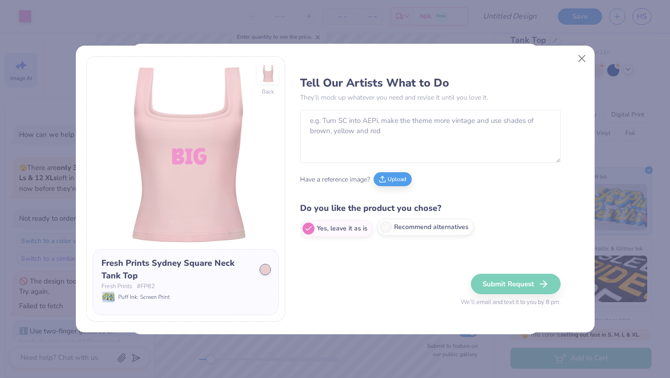
type textarea "x"
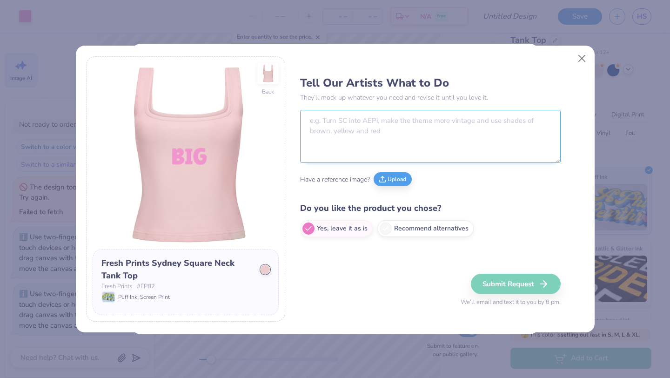
click at [426, 138] on textarea at bounding box center [430, 136] width 261 height 53
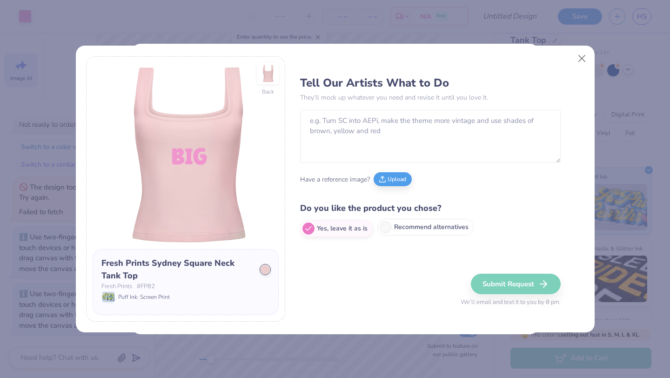
click at [387, 229] on icon at bounding box center [386, 227] width 8 height 8
click at [306, 229] on input "Recommend alternatives" at bounding box center [303, 229] width 6 height 6
radio input "true"
click at [327, 226] on label "Yes, leave it as is" at bounding box center [336, 227] width 73 height 17
click at [306, 226] on input "Yes, leave it as is" at bounding box center [303, 229] width 6 height 6
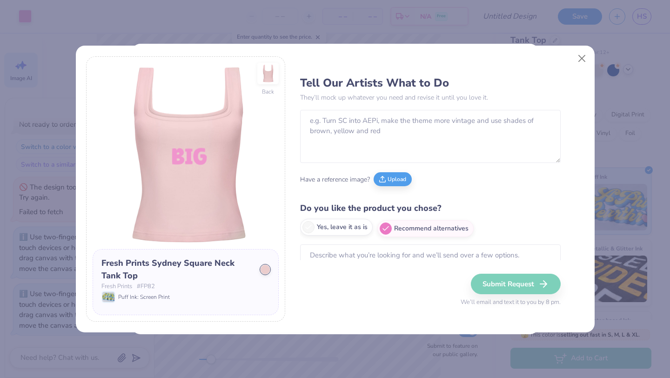
radio input "true"
click at [583, 58] on button "Close" at bounding box center [582, 59] width 18 height 18
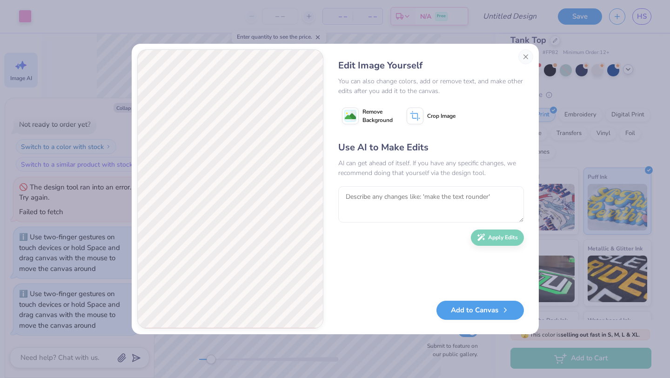
click at [350, 117] on image at bounding box center [350, 116] width 11 height 11
type textarea "x"
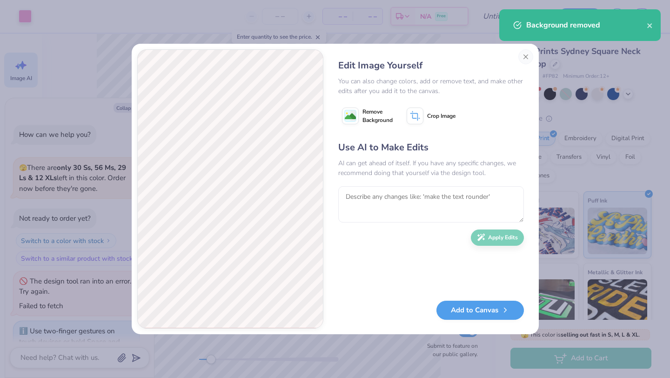
scroll to position [94, 0]
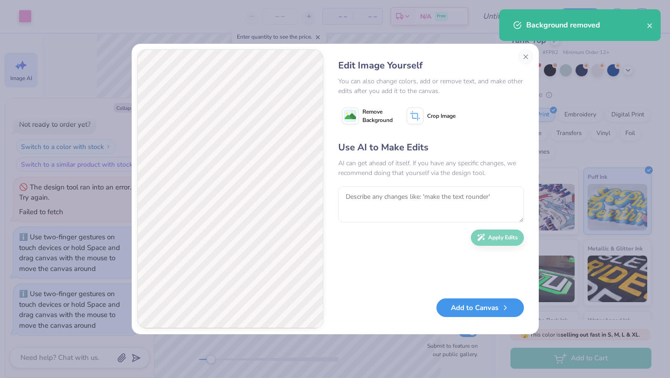
click at [471, 310] on button "Add to Canvas" at bounding box center [481, 307] width 88 height 19
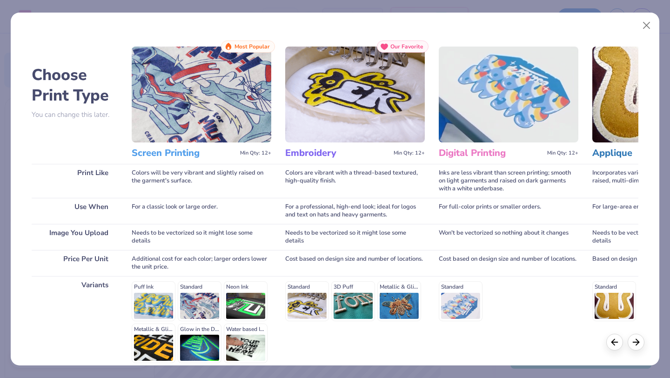
click at [214, 114] on img at bounding box center [202, 95] width 140 height 96
click at [230, 112] on img at bounding box center [202, 95] width 140 height 96
click at [232, 118] on img at bounding box center [202, 95] width 140 height 96
click at [623, 289] on div "Standard Sublimated" at bounding box center [663, 301] width 140 height 40
click at [642, 341] on div at bounding box center [636, 340] width 17 height 17
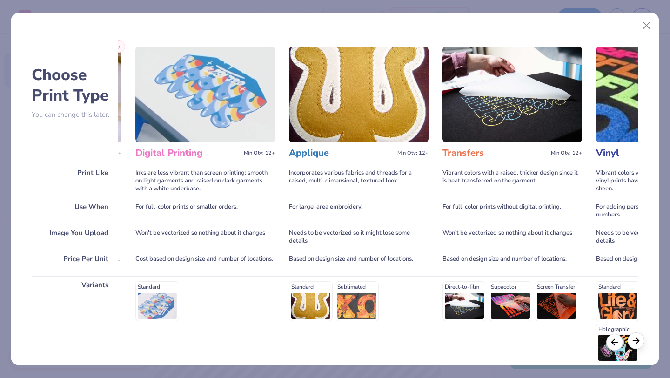
click at [642, 342] on div at bounding box center [636, 340] width 17 height 17
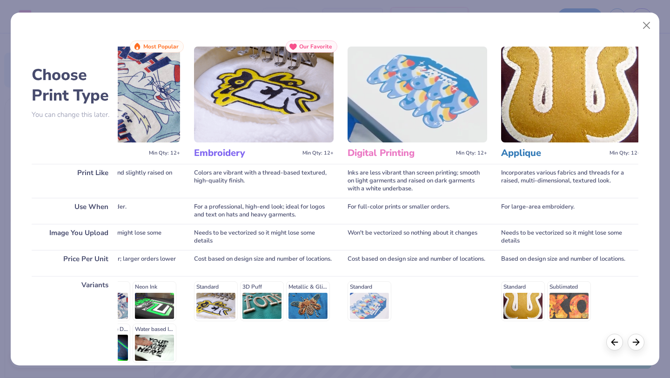
scroll to position [0, 0]
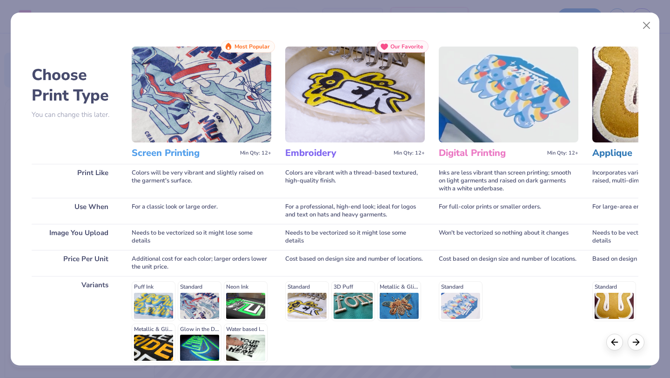
click at [182, 309] on div "Puff Ink Standard Neon Ink Metallic & Glitter Ink Glow in the Dark Ink Water ba…" at bounding box center [202, 322] width 140 height 82
click at [206, 309] on div "Puff Ink Standard Neon Ink Metallic & Glitter Ink Glow in the Dark Ink Water ba…" at bounding box center [202, 322] width 140 height 82
click at [106, 177] on div "Print Like" at bounding box center [75, 181] width 86 height 34
click at [641, 23] on button "Close" at bounding box center [647, 26] width 18 height 18
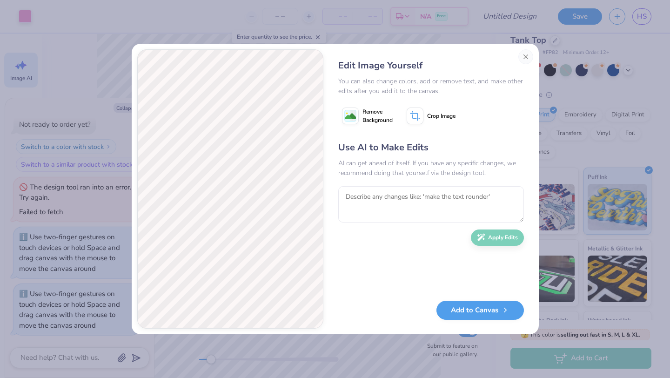
click at [484, 300] on div "Edit Image Yourself You can also change colors, add or remove text, and make ot…" at bounding box center [431, 188] width 204 height 279
click at [484, 310] on button "Add to Canvas" at bounding box center [481, 307] width 88 height 19
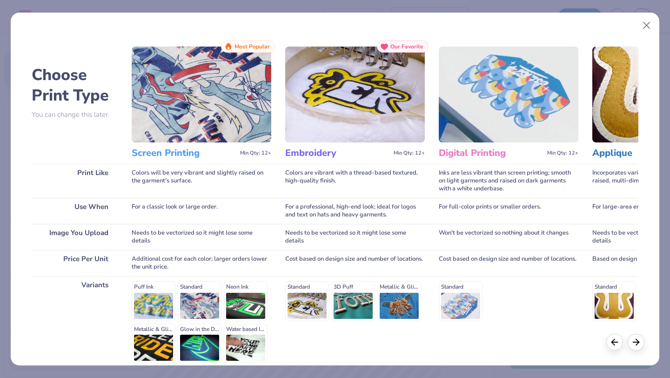
click at [260, 100] on img at bounding box center [202, 95] width 140 height 96
click at [219, 109] on img at bounding box center [202, 95] width 140 height 96
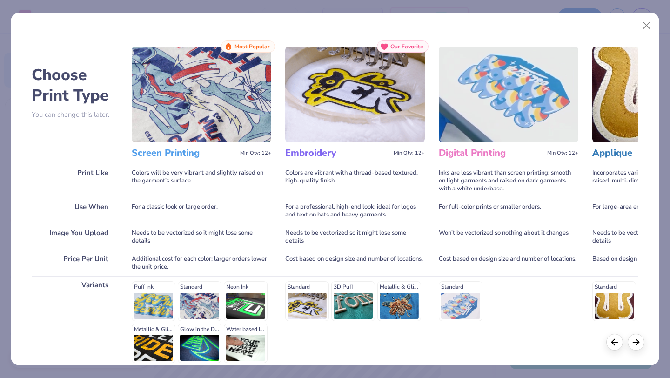
click at [219, 109] on img at bounding box center [202, 95] width 140 height 96
click at [250, 38] on div "Choose Print Type You can change this later. Print Like Use When Image You Uplo…" at bounding box center [335, 189] width 649 height 353
click at [250, 48] on span "Most Popular" at bounding box center [252, 46] width 35 height 7
click at [607, 305] on div "Standard Sublimated" at bounding box center [663, 301] width 140 height 40
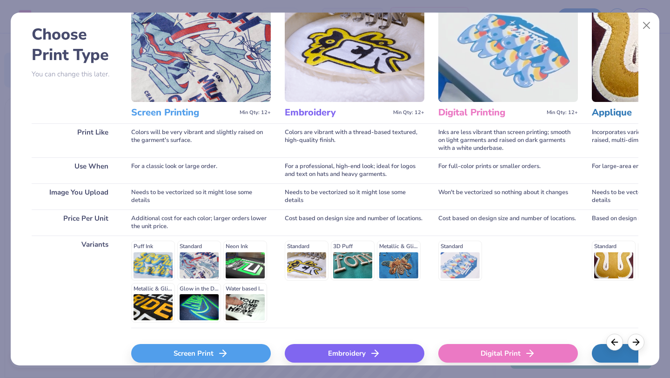
scroll to position [86, 0]
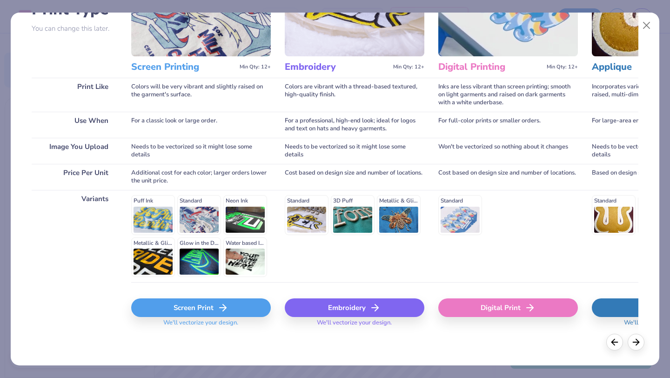
click at [255, 312] on div "Screen Print" at bounding box center [201, 307] width 140 height 19
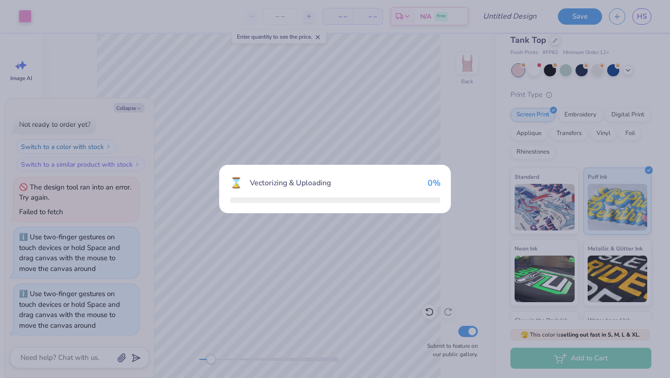
click at [348, 165] on div "⌛ Vectorizing & Uploading 0 %" at bounding box center [335, 189] width 232 height 48
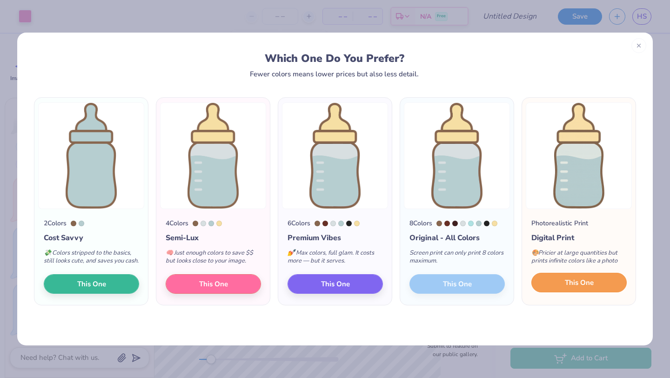
click at [556, 292] on button "This One" at bounding box center [579, 283] width 95 height 20
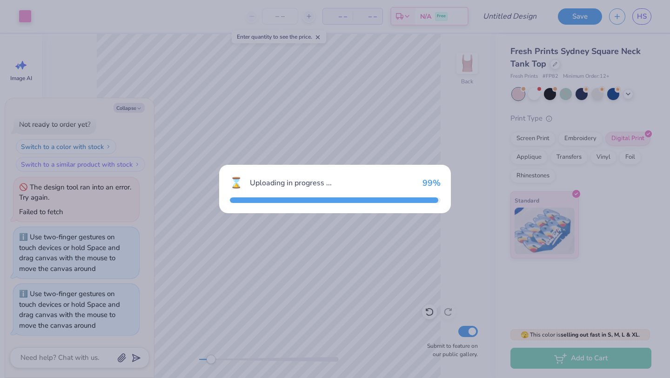
scroll to position [0, 0]
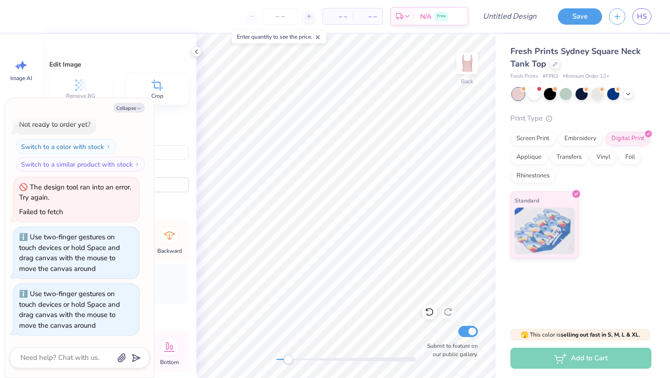
type textarea "x"
type input "3.12"
type input "6.49"
type input "5.99"
type textarea "x"
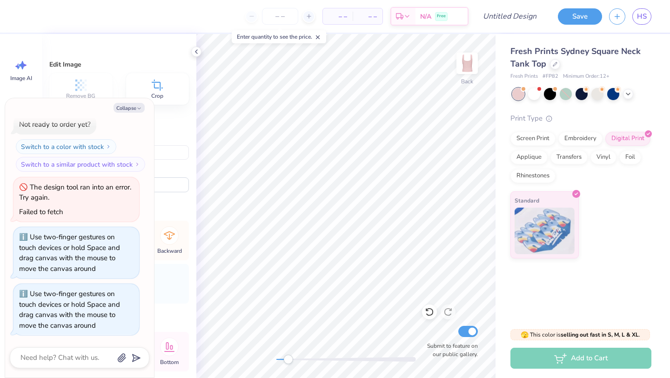
type input "1.95"
type input "4.05"
type input "6.65"
type textarea "x"
type input "1.06"
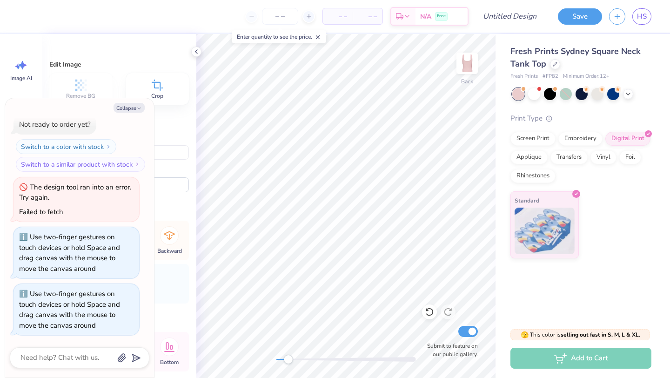
type input "2.20"
type input "8.51"
type textarea "x"
type input "2.91"
click at [265, 354] on div "Back Submit to feature on our public gallery." at bounding box center [345, 206] width 299 height 344
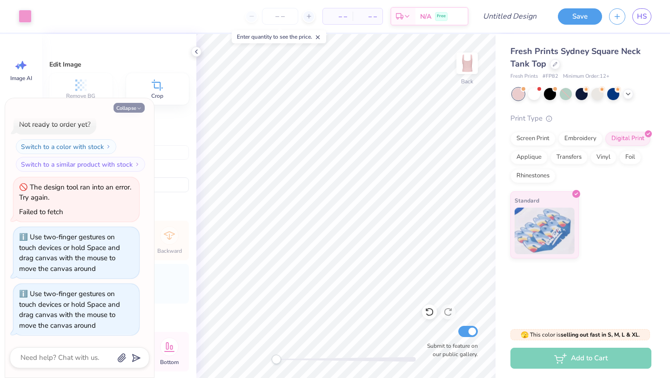
click at [127, 110] on button "Collapse" at bounding box center [129, 108] width 31 height 10
type textarea "x"
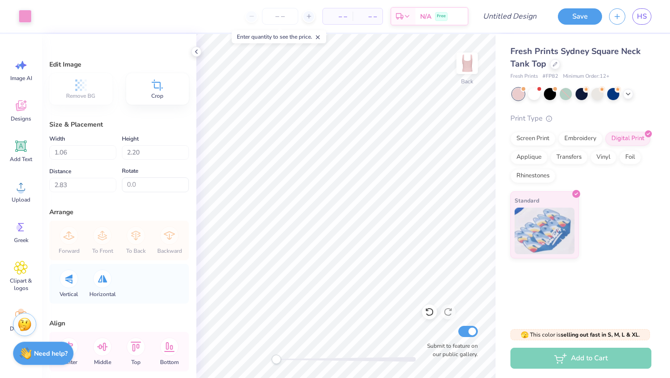
type input "2.67"
click at [576, 191] on icon at bounding box center [576, 192] width 4 height 4
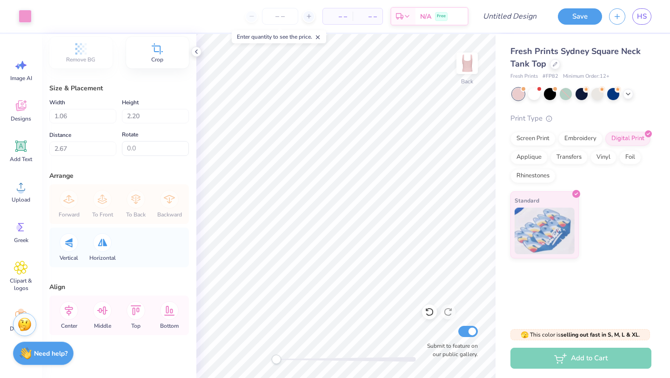
scroll to position [36, 0]
click at [72, 317] on icon at bounding box center [69, 311] width 19 height 19
click at [68, 315] on icon at bounding box center [69, 311] width 8 height 11
click at [109, 314] on icon at bounding box center [102, 311] width 19 height 19
click at [103, 315] on icon at bounding box center [102, 311] width 19 height 19
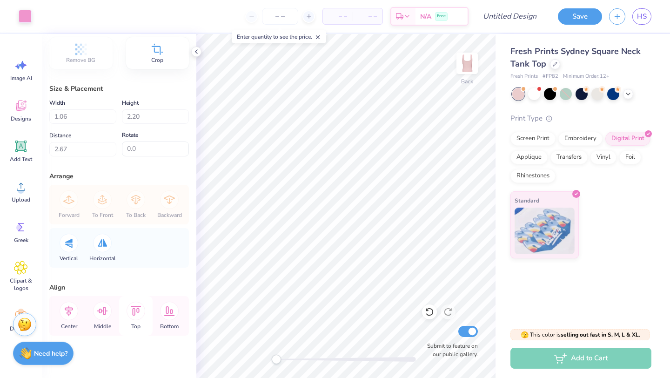
click at [131, 315] on icon at bounding box center [136, 311] width 19 height 19
click at [165, 315] on icon at bounding box center [169, 311] width 11 height 10
click at [168, 316] on icon at bounding box center [169, 311] width 19 height 19
click at [61, 322] on div "Center" at bounding box center [69, 316] width 34 height 40
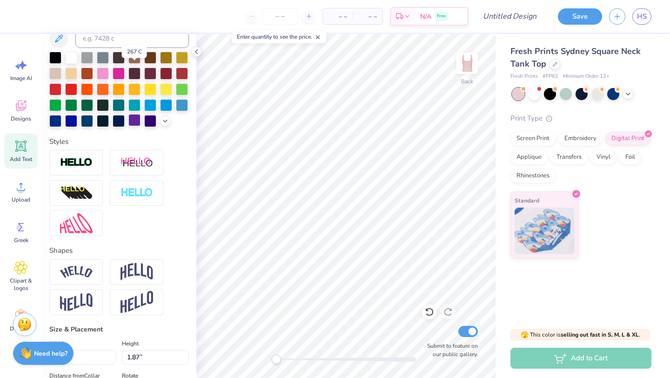
scroll to position [391, 0]
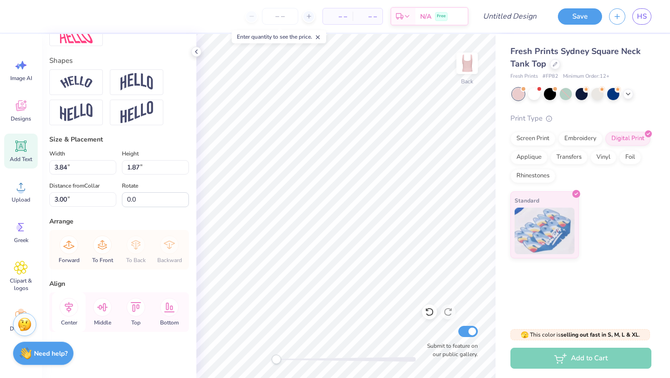
click at [70, 312] on icon at bounding box center [69, 307] width 19 height 19
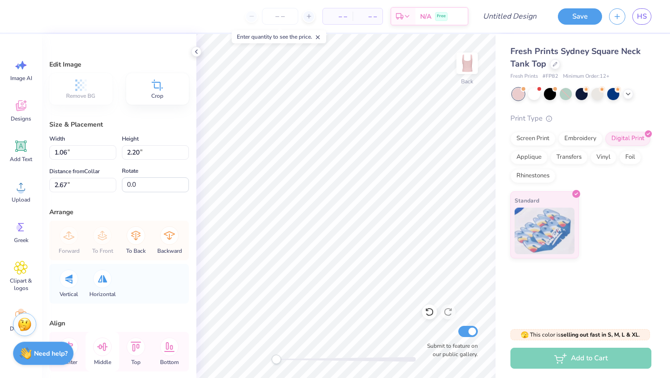
scroll to position [45, 0]
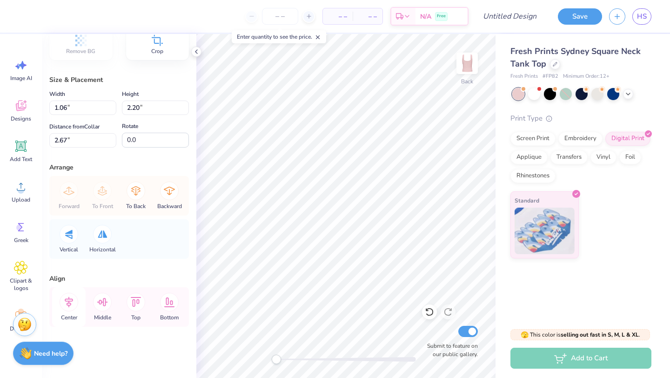
click at [73, 307] on icon at bounding box center [69, 302] width 19 height 19
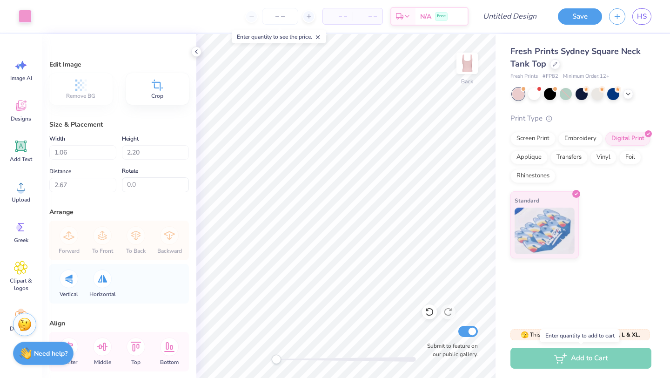
click at [554, 362] on div "Add to Cart" at bounding box center [581, 358] width 141 height 21
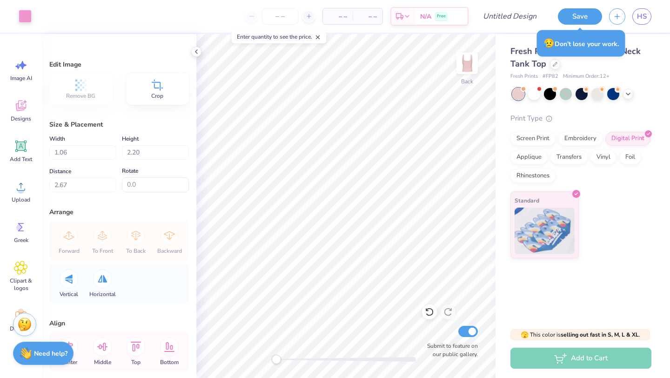
click at [566, 358] on div "Add to Cart" at bounding box center [581, 358] width 141 height 21
click at [285, 16] on input "number" at bounding box center [280, 16] width 36 height 17
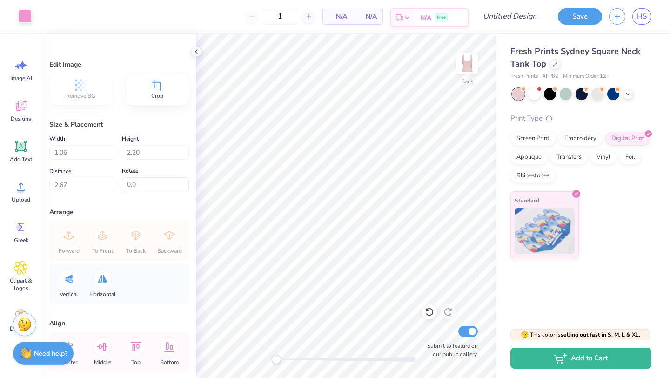
type input "12"
click at [403, 14] on div "Est. Delivery" at bounding box center [404, 17] width 24 height 17
